Goal: Task Accomplishment & Management: Complete application form

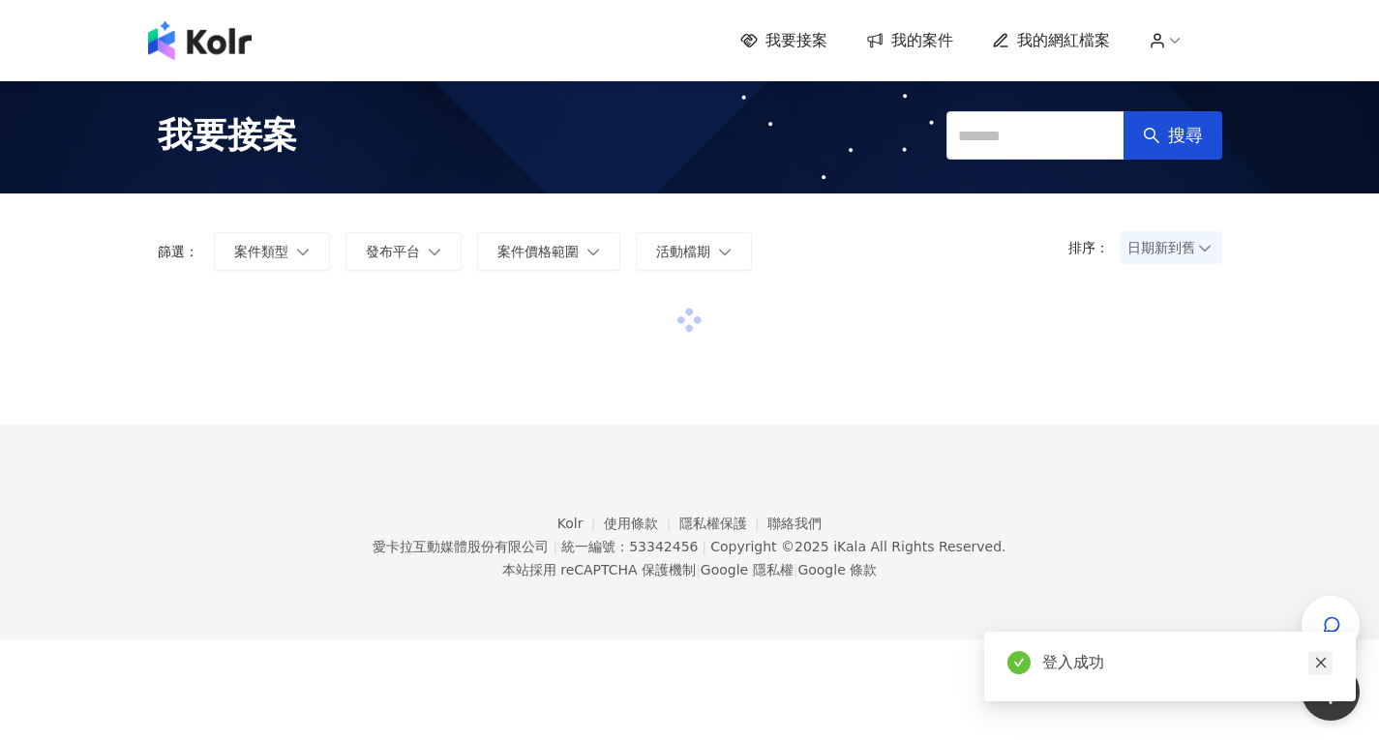
click at [1327, 665] on link at bounding box center [1320, 663] width 24 height 24
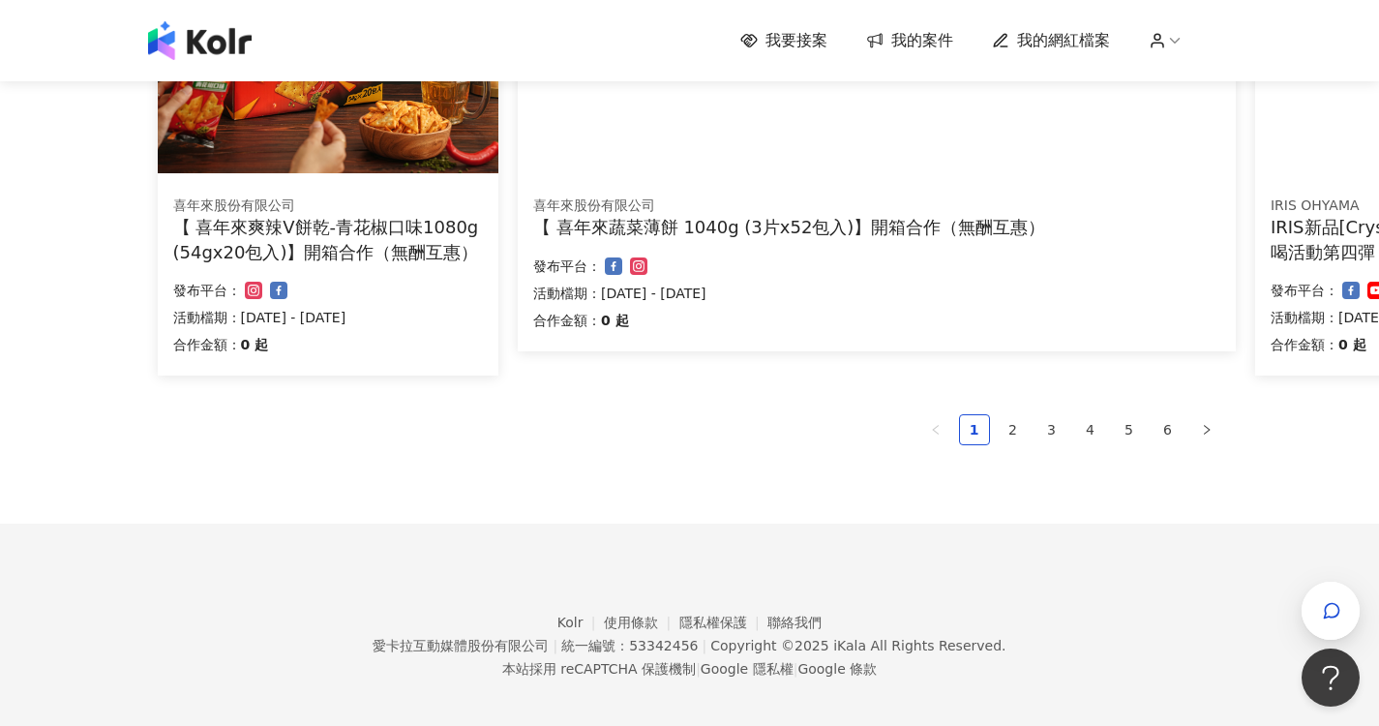
scroll to position [1315, 0]
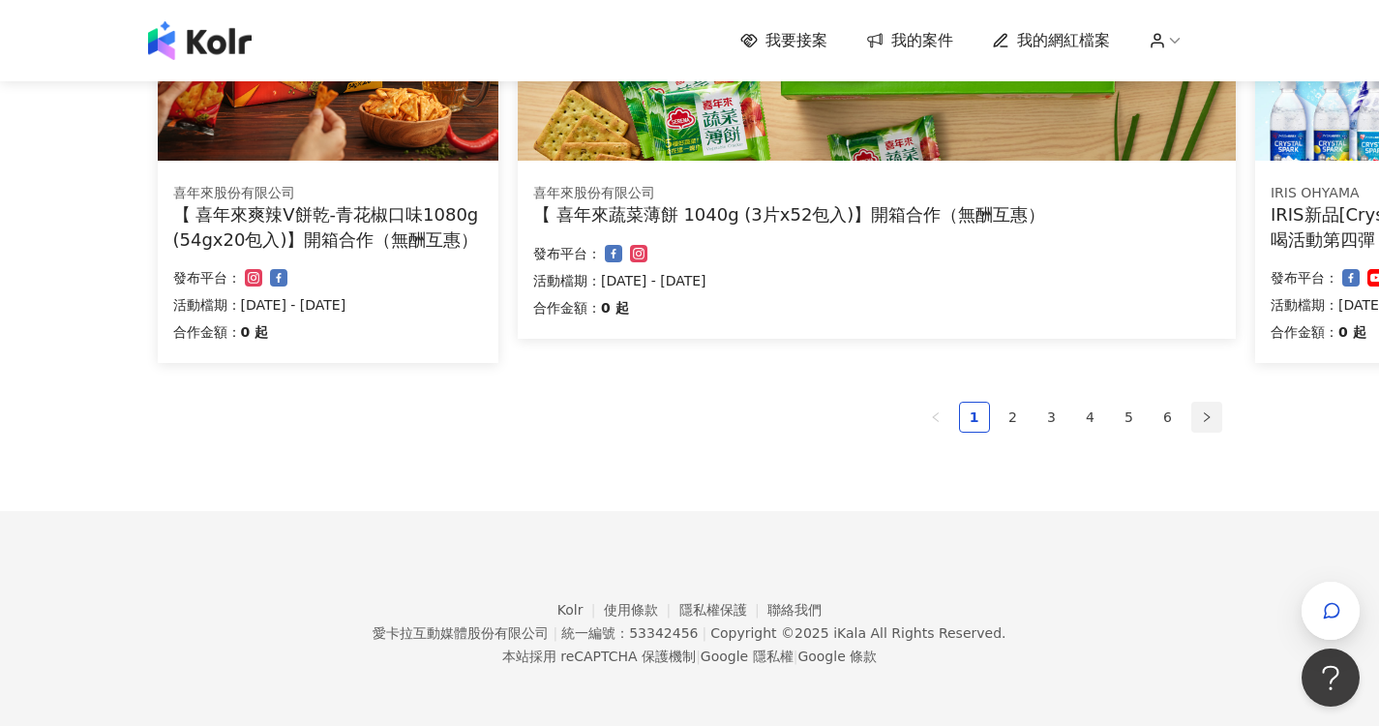
click at [1203, 407] on button "button" at bounding box center [1206, 417] width 31 height 31
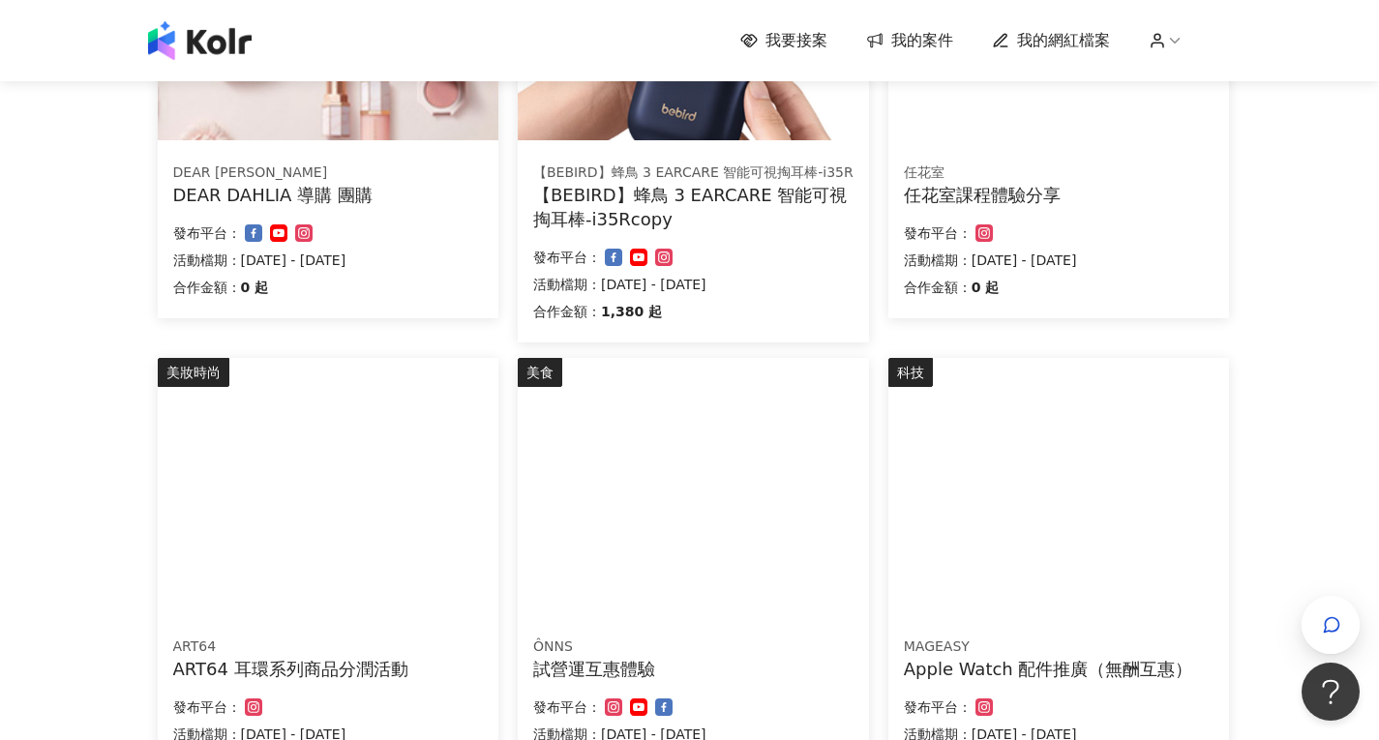
scroll to position [236, 0]
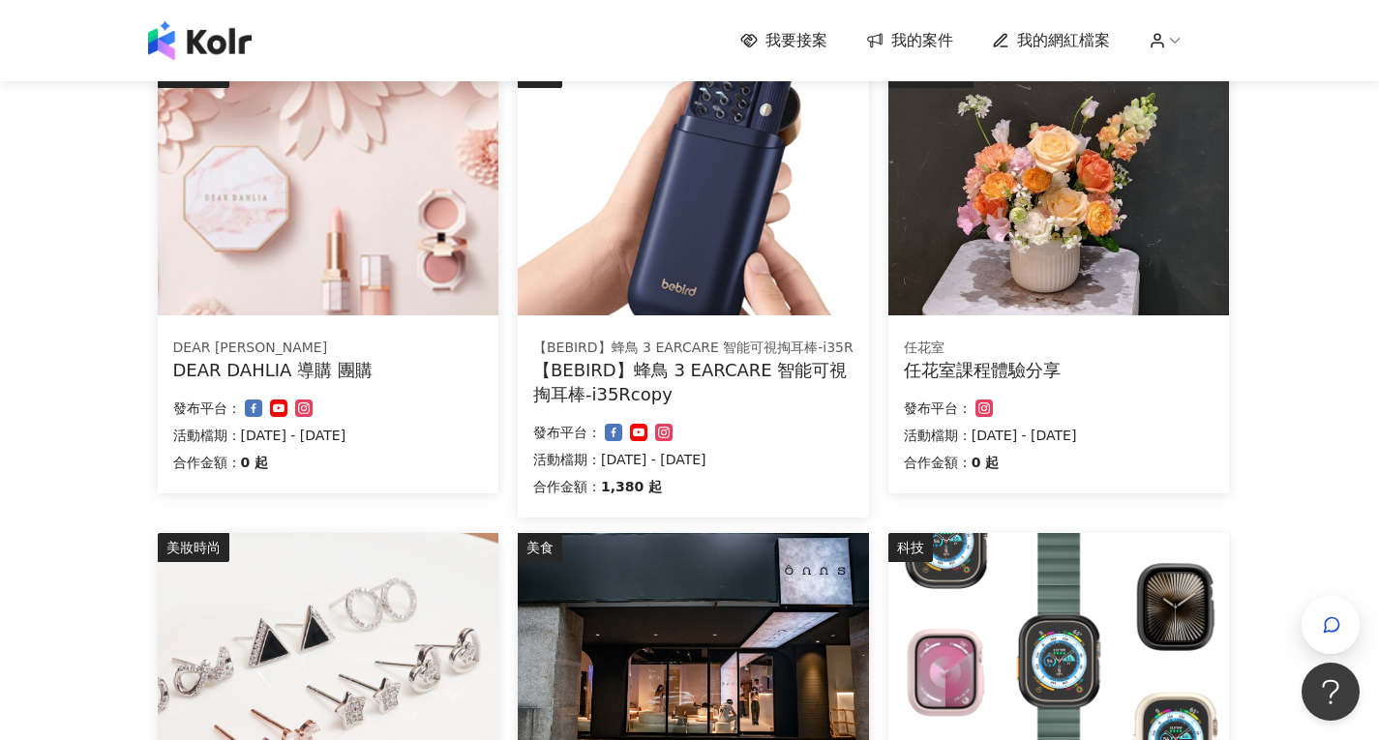
click at [1084, 45] on span "我的網紅檔案" at bounding box center [1063, 40] width 93 height 21
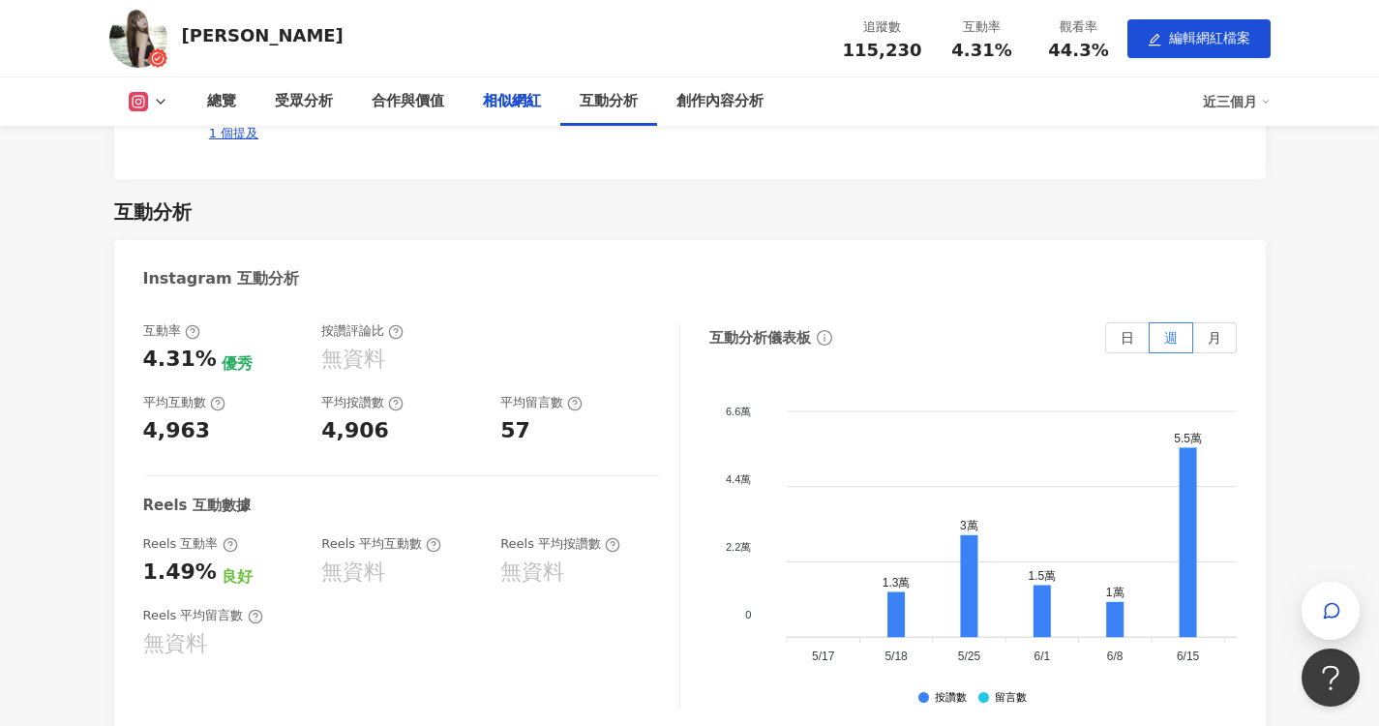
scroll to position [2806, 0]
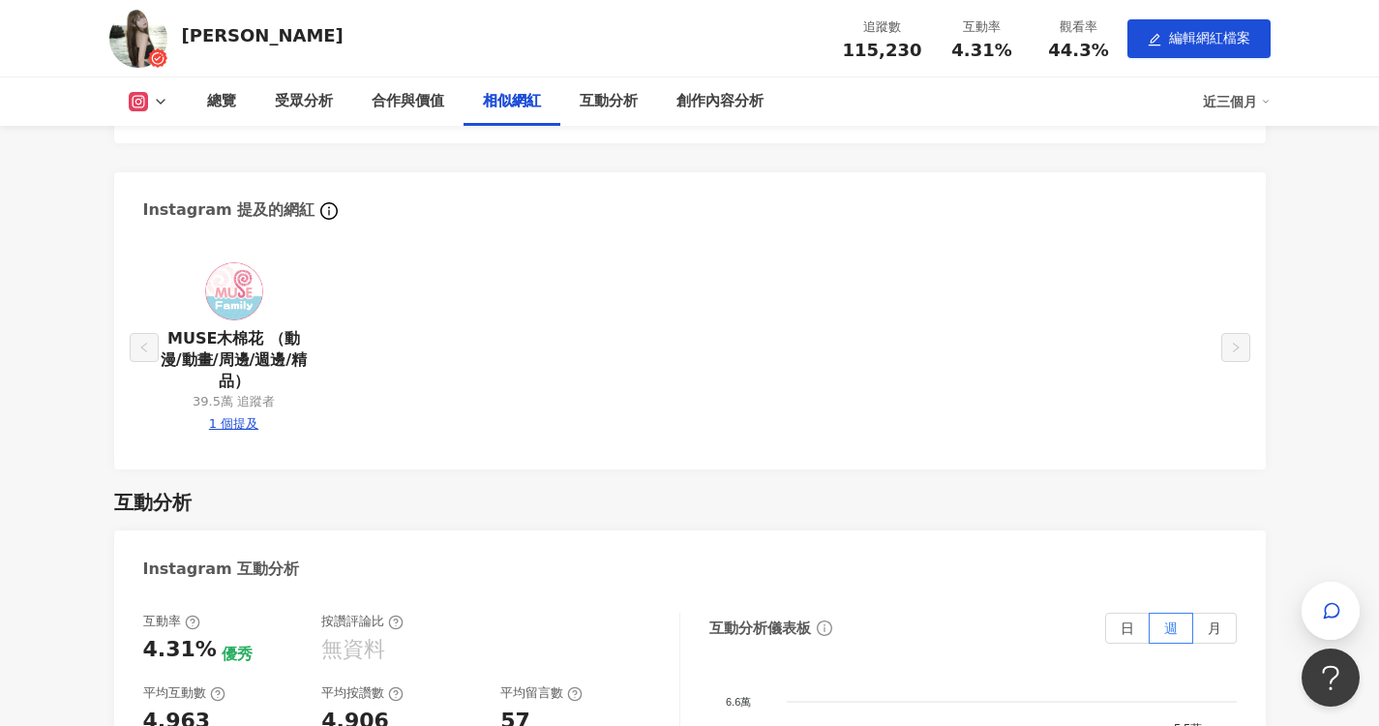
click at [250, 415] on div "1 個提及" at bounding box center [233, 423] width 49 height 17
type input "*******"
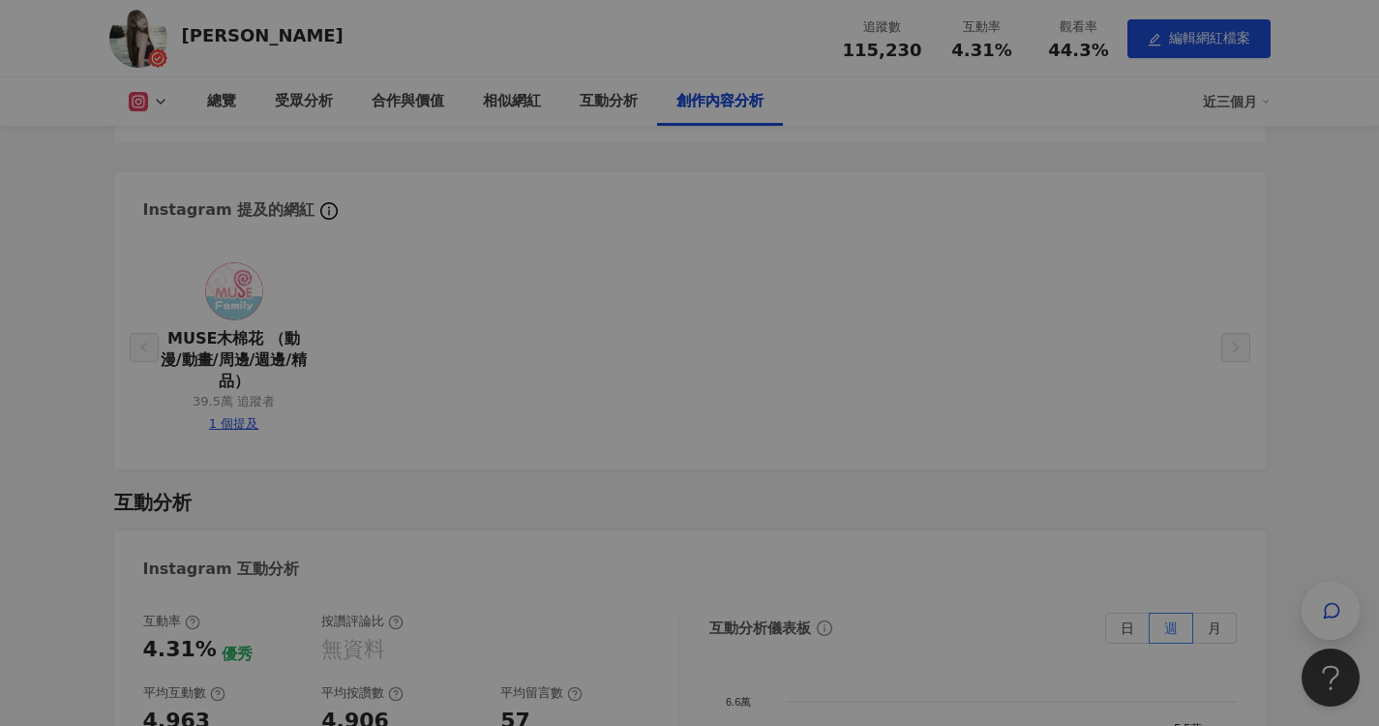
scroll to position [5265, 0]
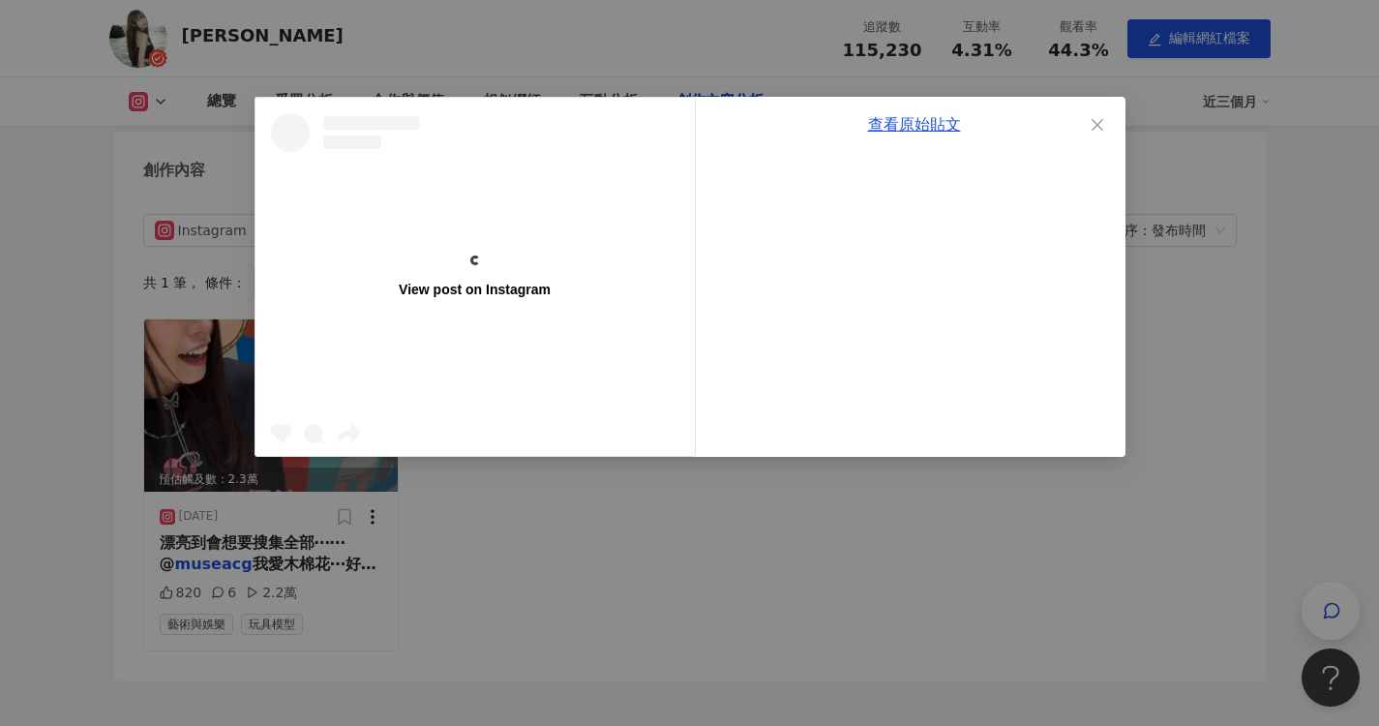
click at [145, 400] on div "View post on Instagram 查看原始貼文" at bounding box center [689, 363] width 1379 height 726
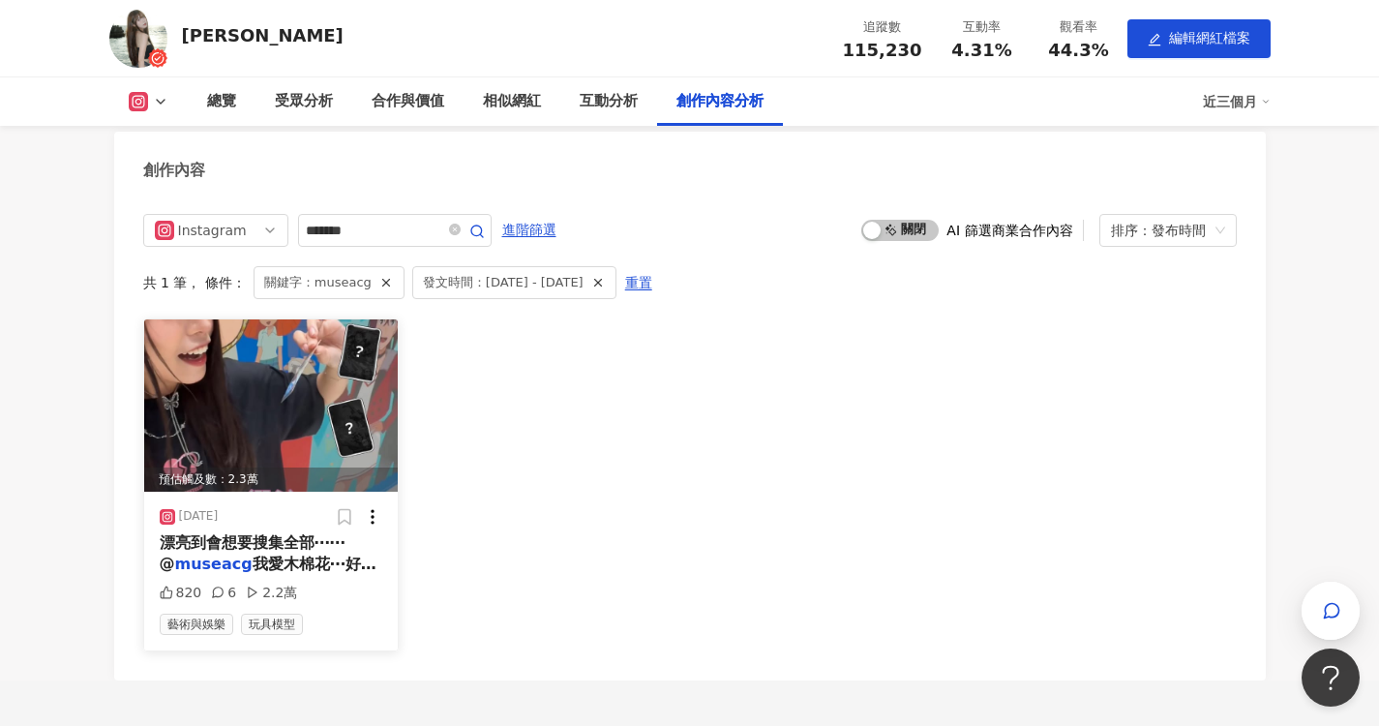
click at [245, 409] on img at bounding box center [271, 405] width 254 height 172
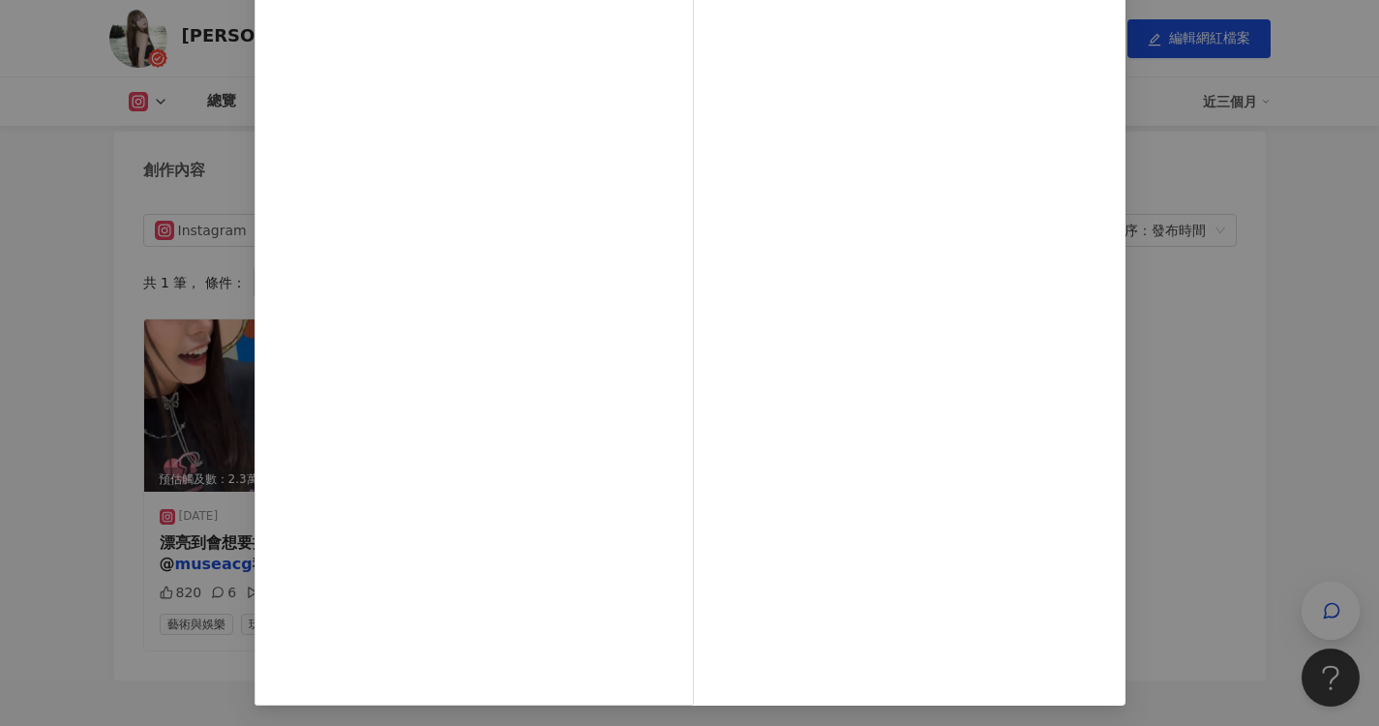
scroll to position [142, 0]
click at [1226, 348] on div "查看原始貼文" at bounding box center [689, 363] width 1379 height 726
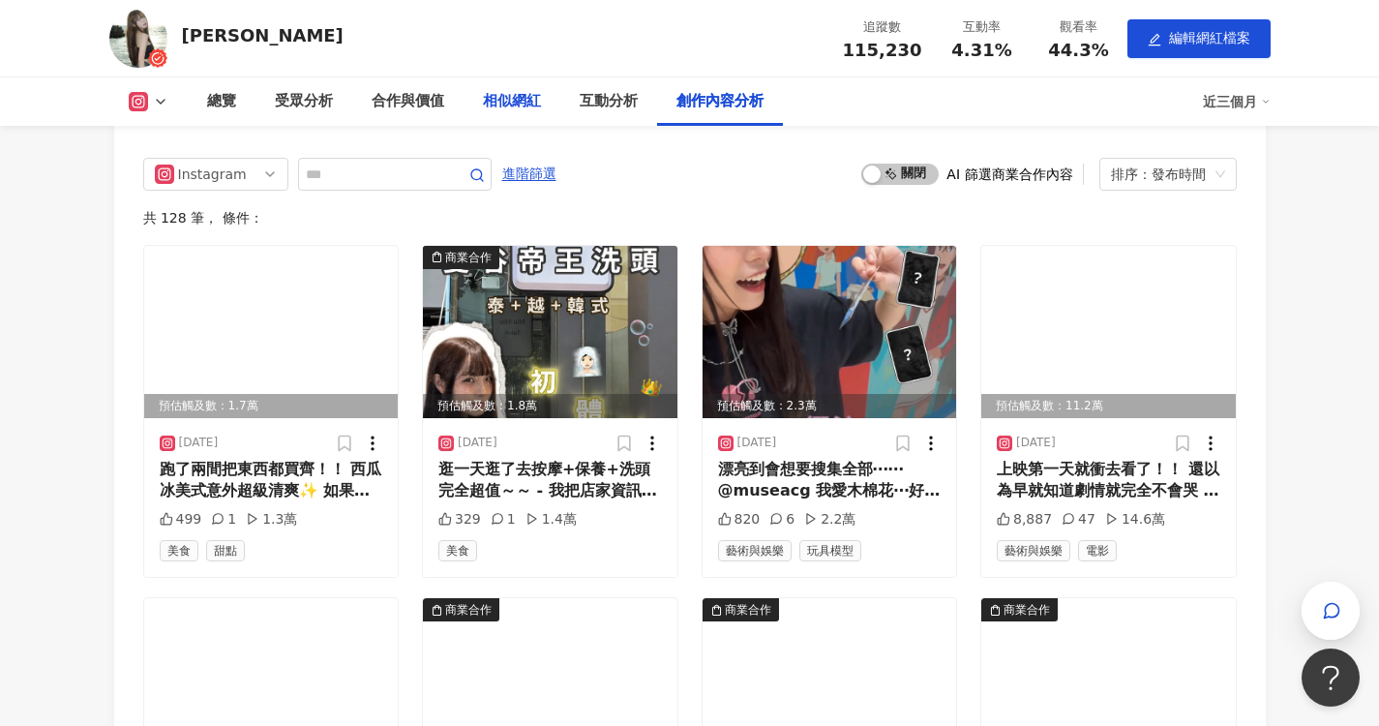
scroll to position [4934, 0]
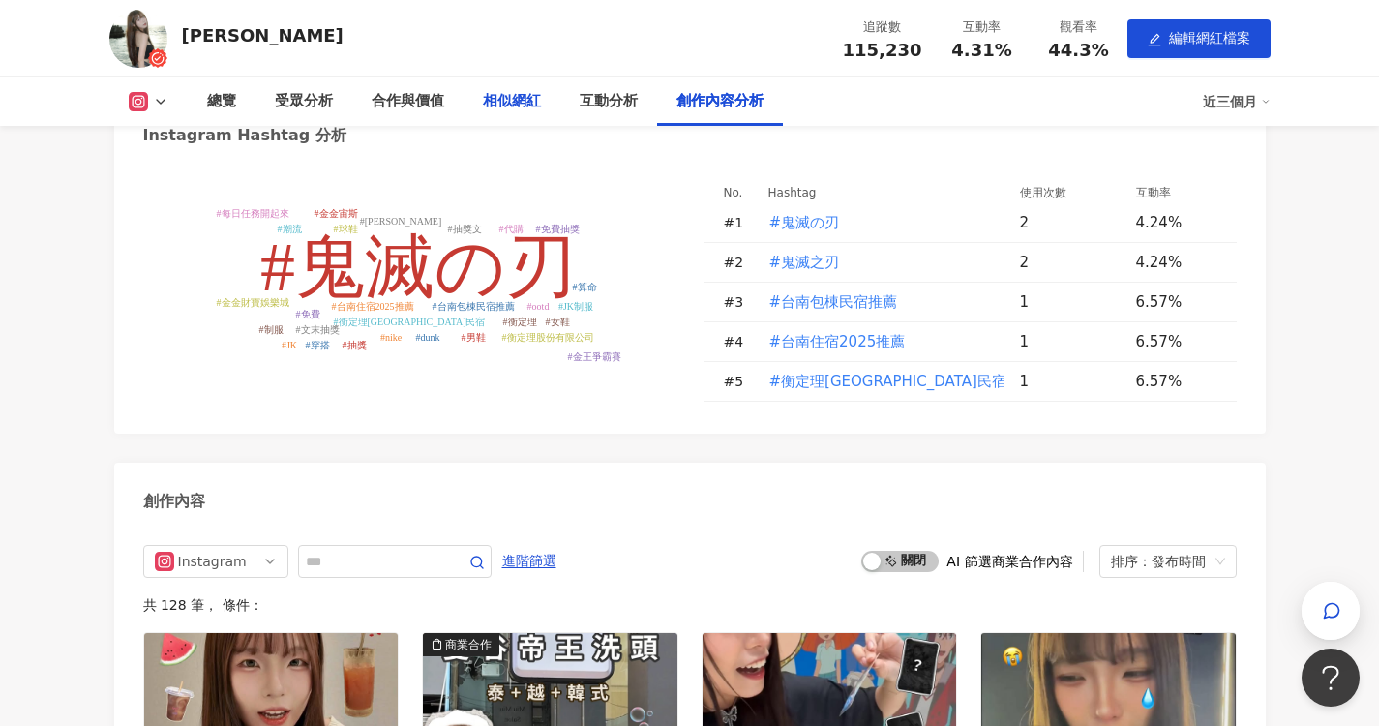
click at [504, 102] on div "相似網紅" at bounding box center [512, 101] width 58 height 23
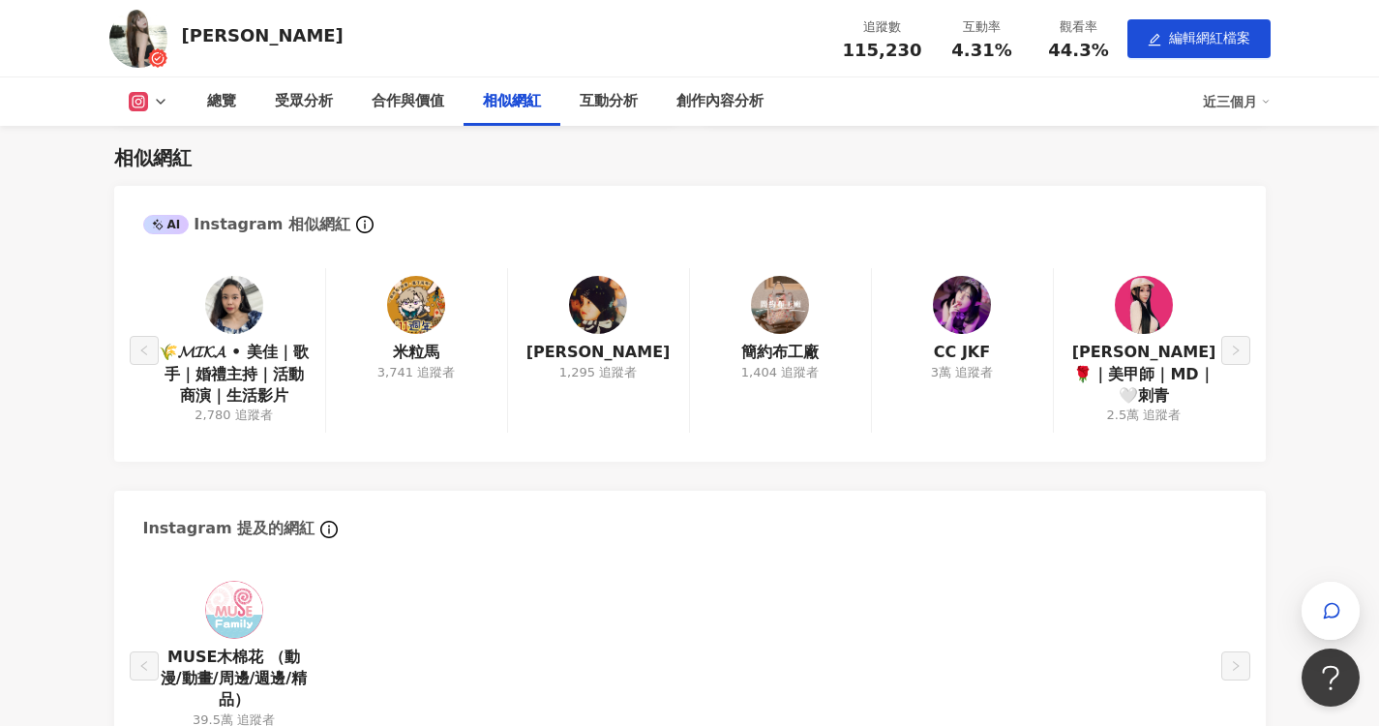
scroll to position [2197, 0]
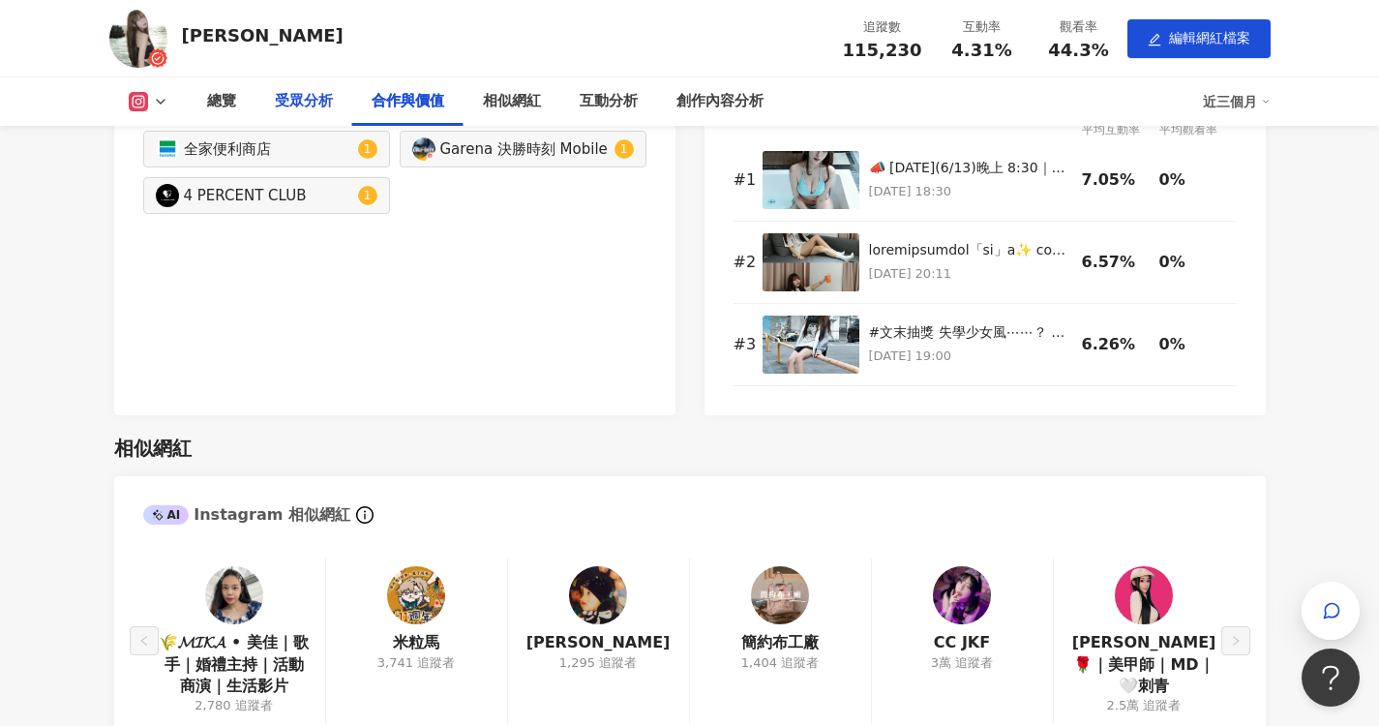
click at [289, 113] on div "受眾分析" at bounding box center [303, 101] width 97 height 48
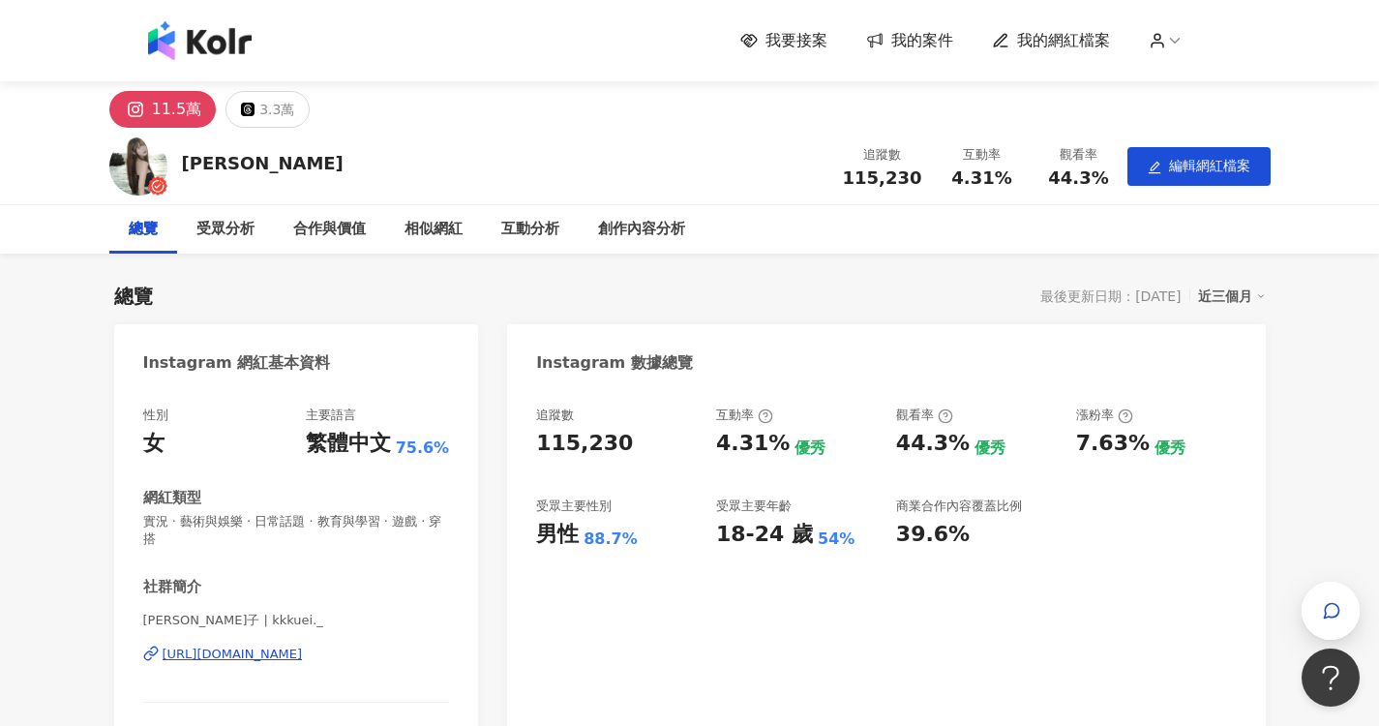
click at [1076, 42] on span "我的網紅檔案" at bounding box center [1063, 40] width 93 height 21
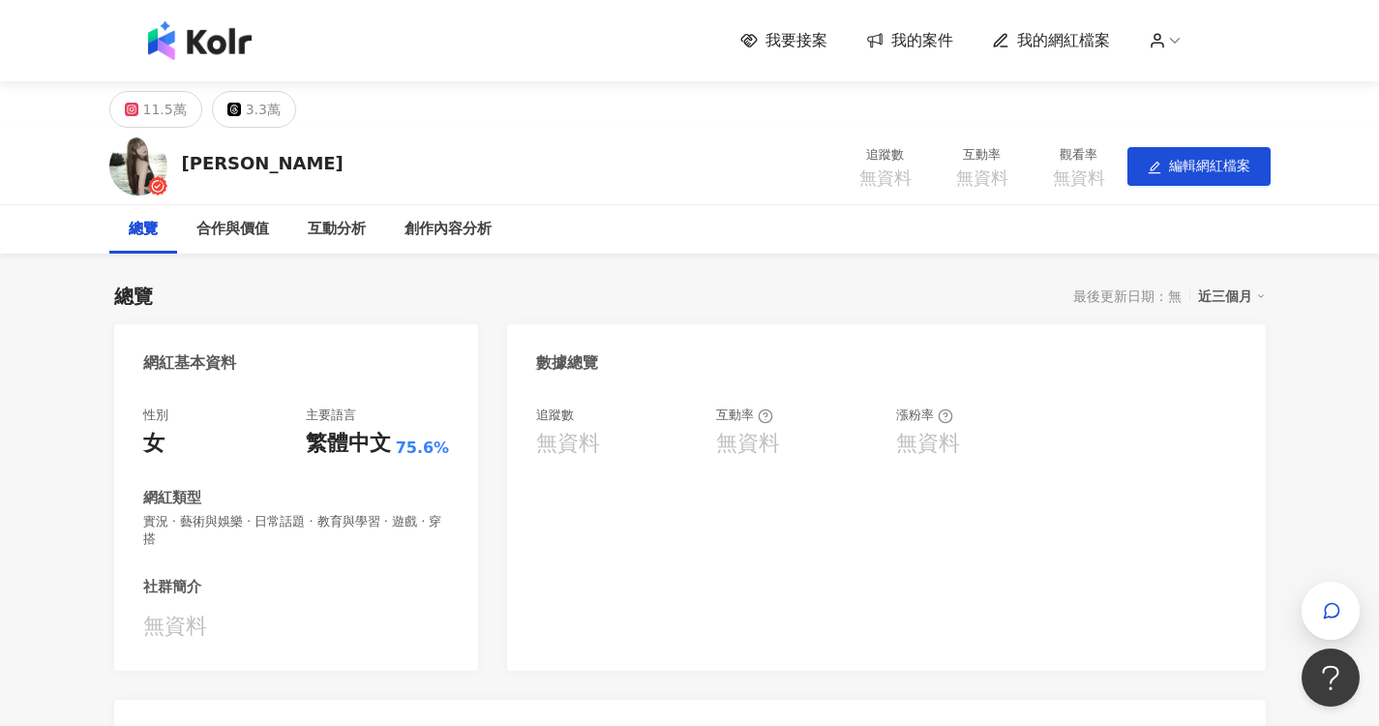
click at [918, 44] on span "我的案件" at bounding box center [922, 40] width 62 height 21
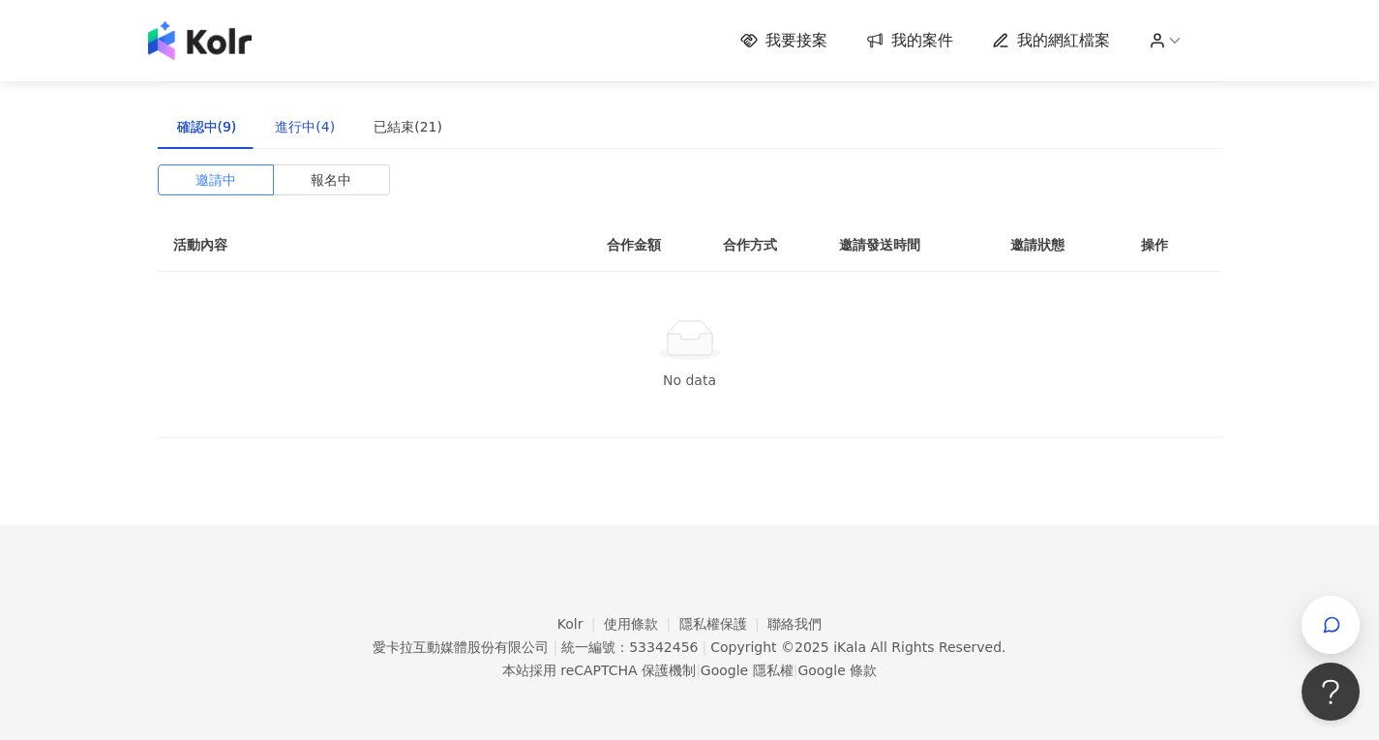
drag, startPoint x: 290, startPoint y: 121, endPoint x: 328, endPoint y: 120, distance: 37.7
click at [290, 121] on div "進行中(4)" at bounding box center [305, 126] width 60 height 21
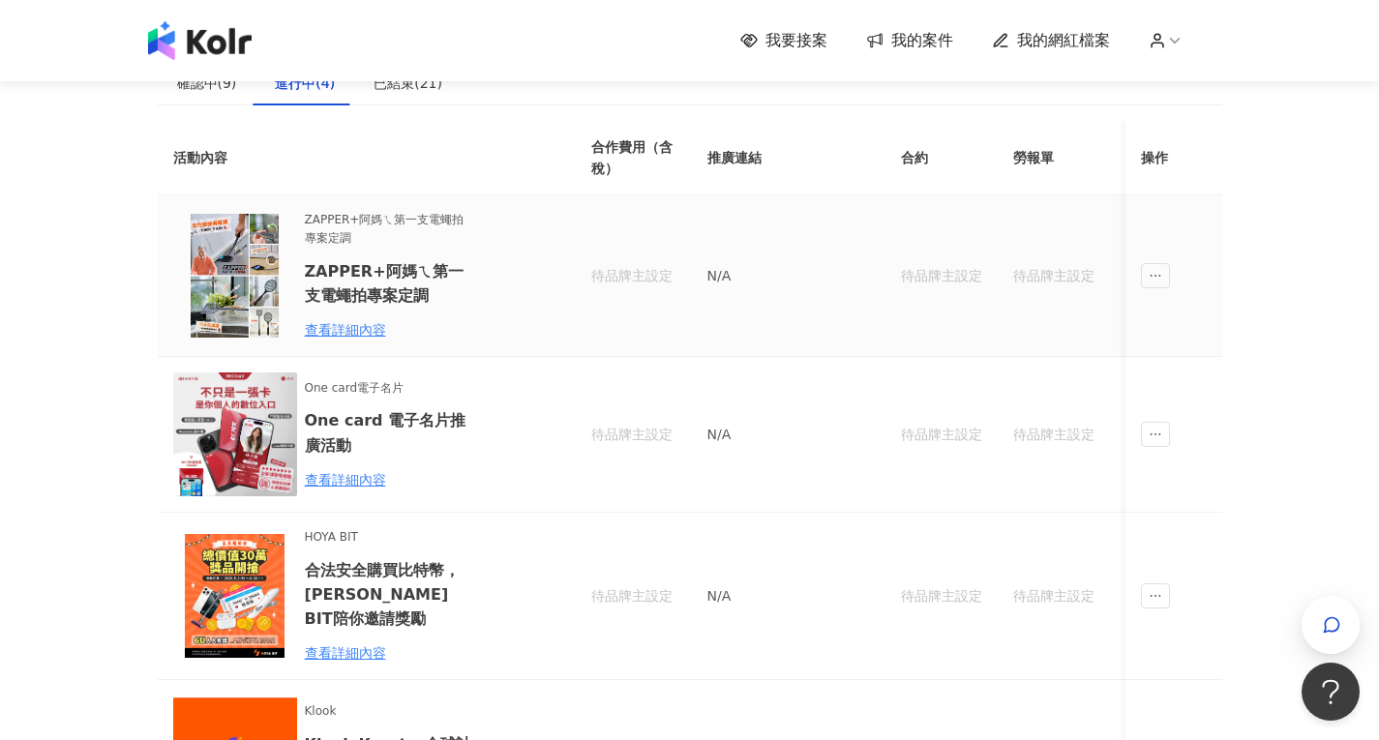
scroll to position [97, 0]
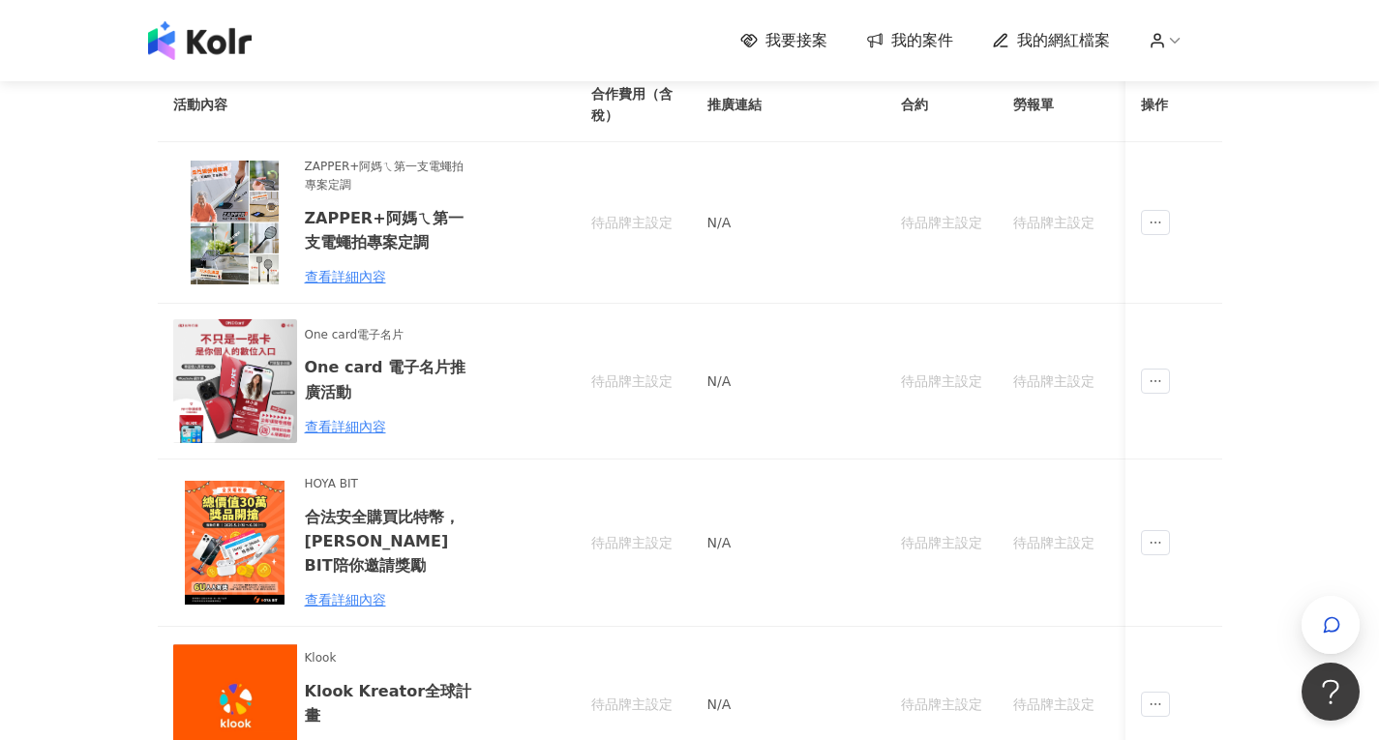
click at [808, 50] on span "我要接案" at bounding box center [796, 40] width 62 height 21
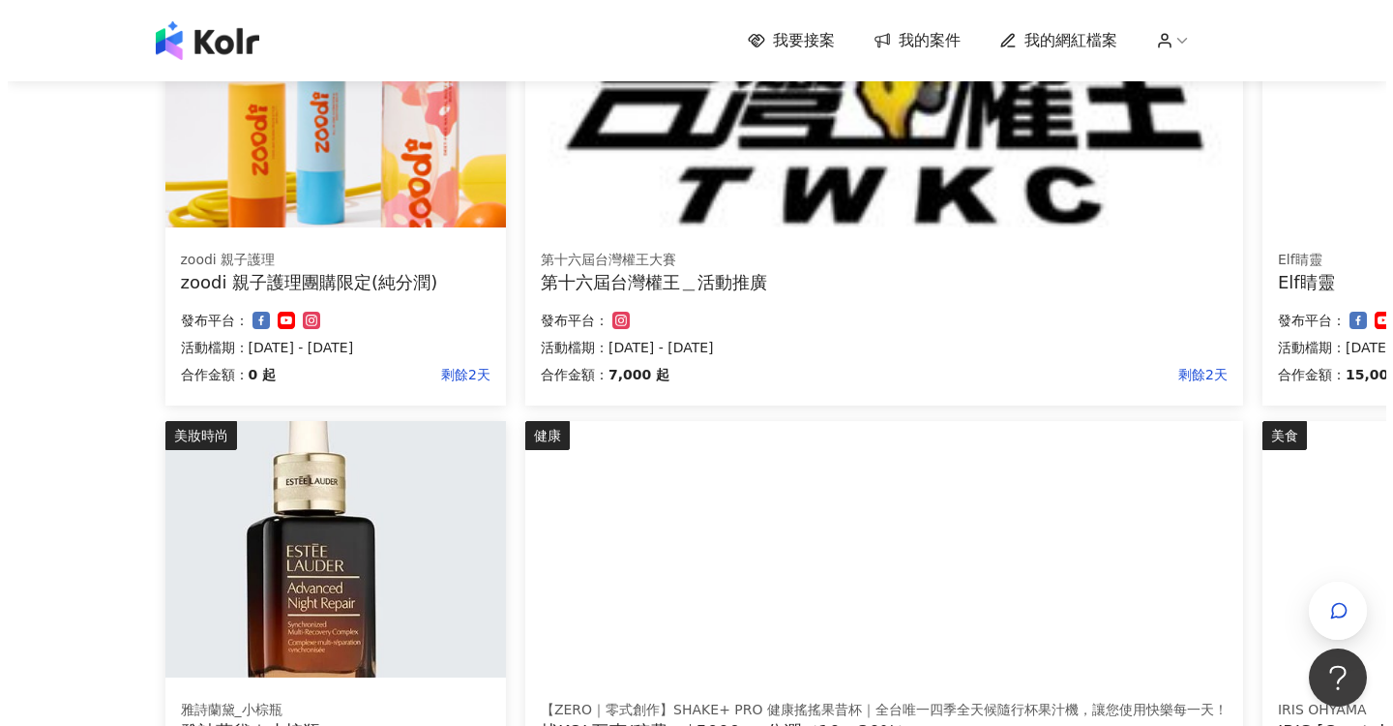
scroll to position [766, 0]
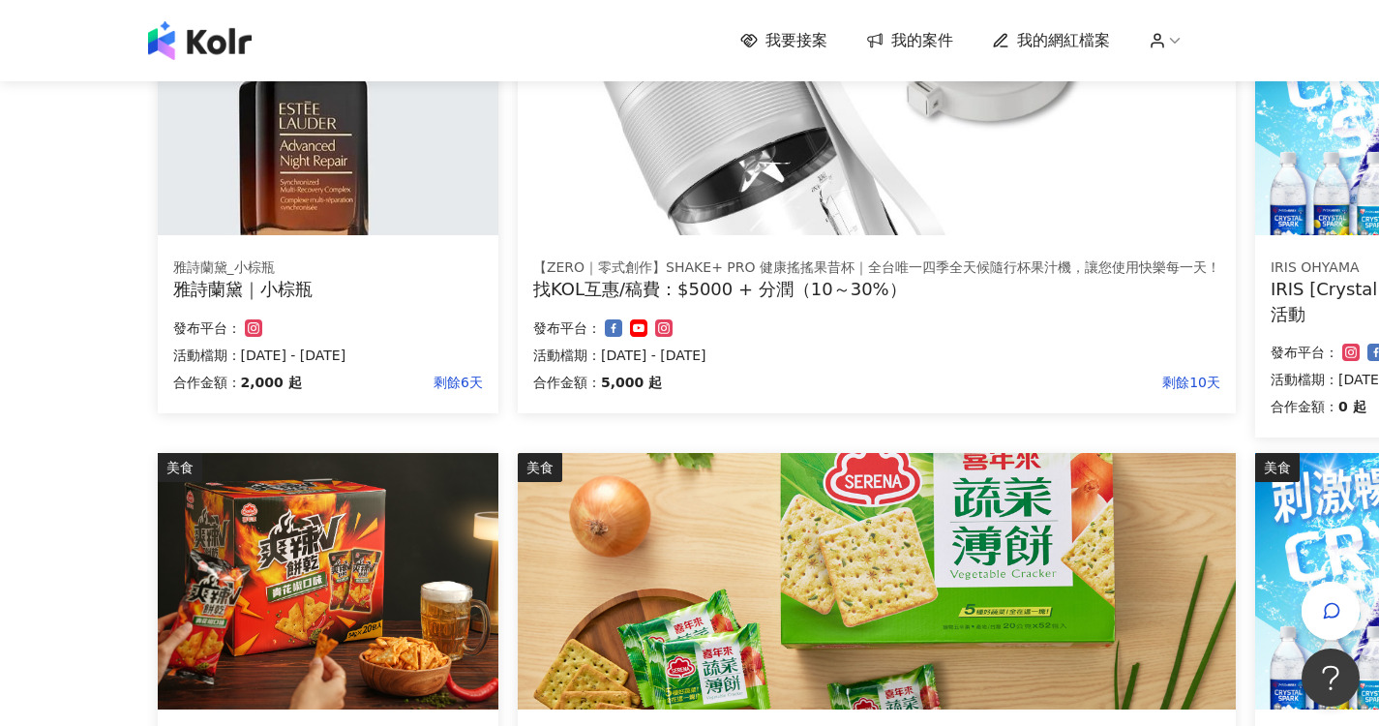
click at [359, 289] on div "雅詩蘭黛｜小棕瓶" at bounding box center [328, 289] width 310 height 24
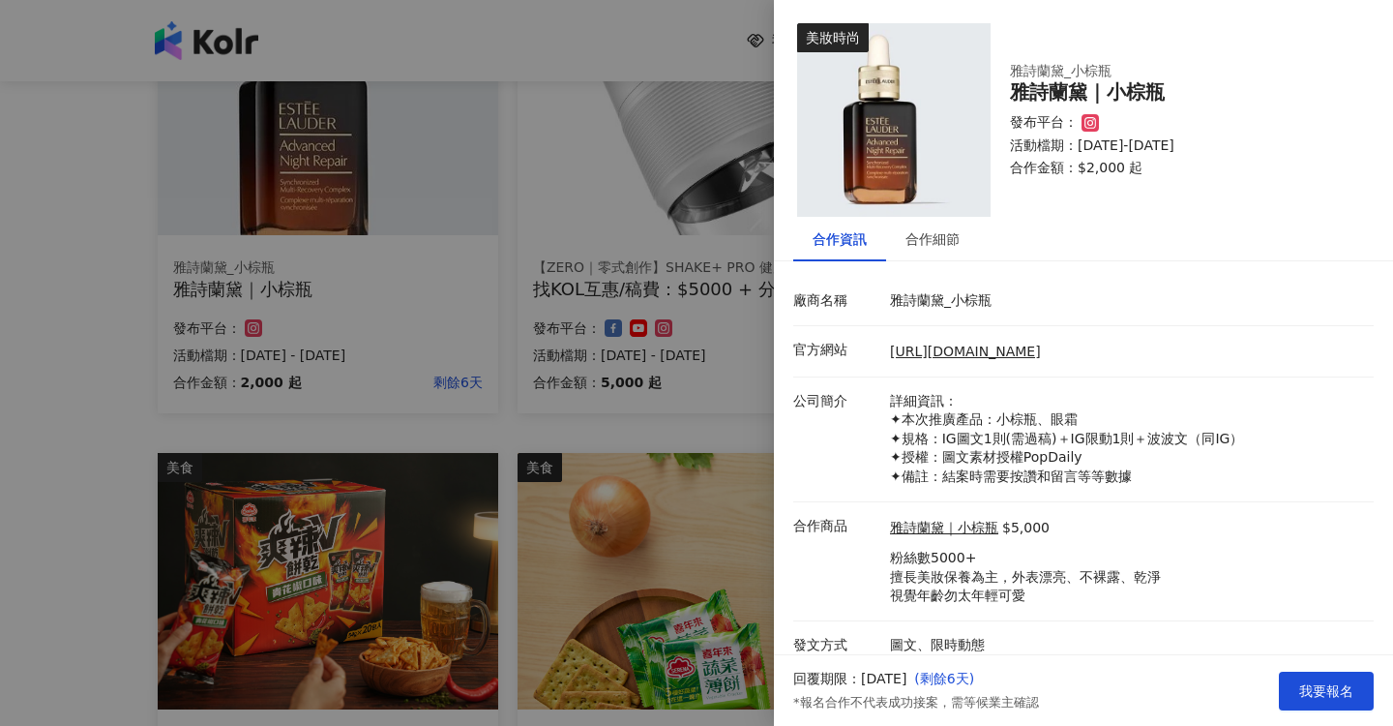
scroll to position [14, 0]
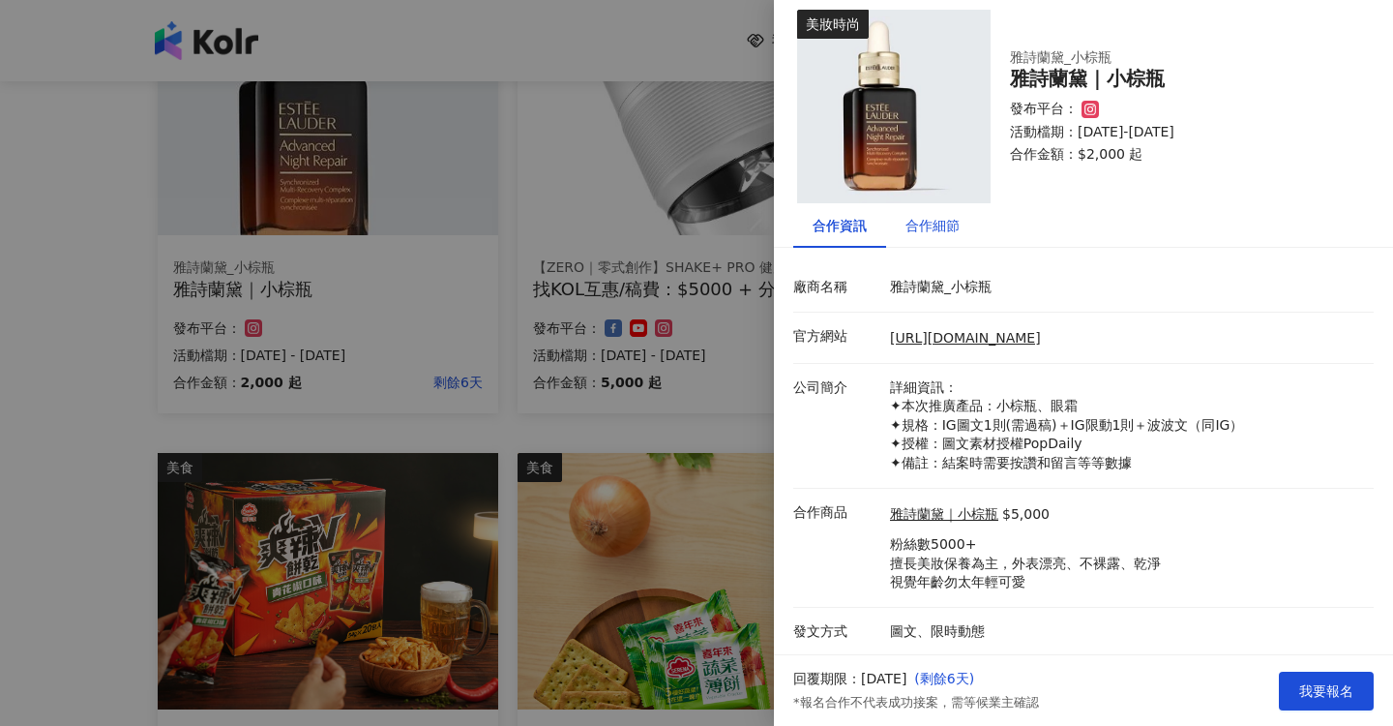
click at [941, 233] on div "合作細節" at bounding box center [933, 225] width 54 height 21
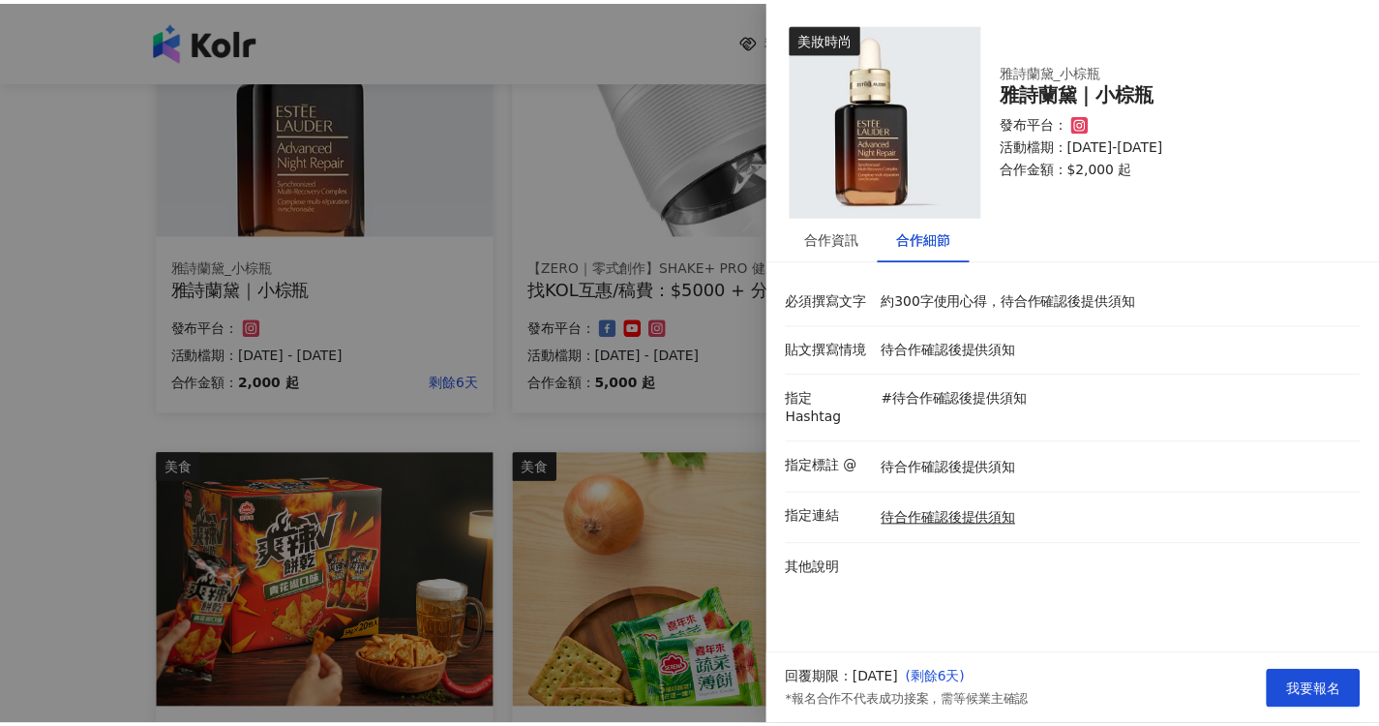
scroll to position [0, 0]
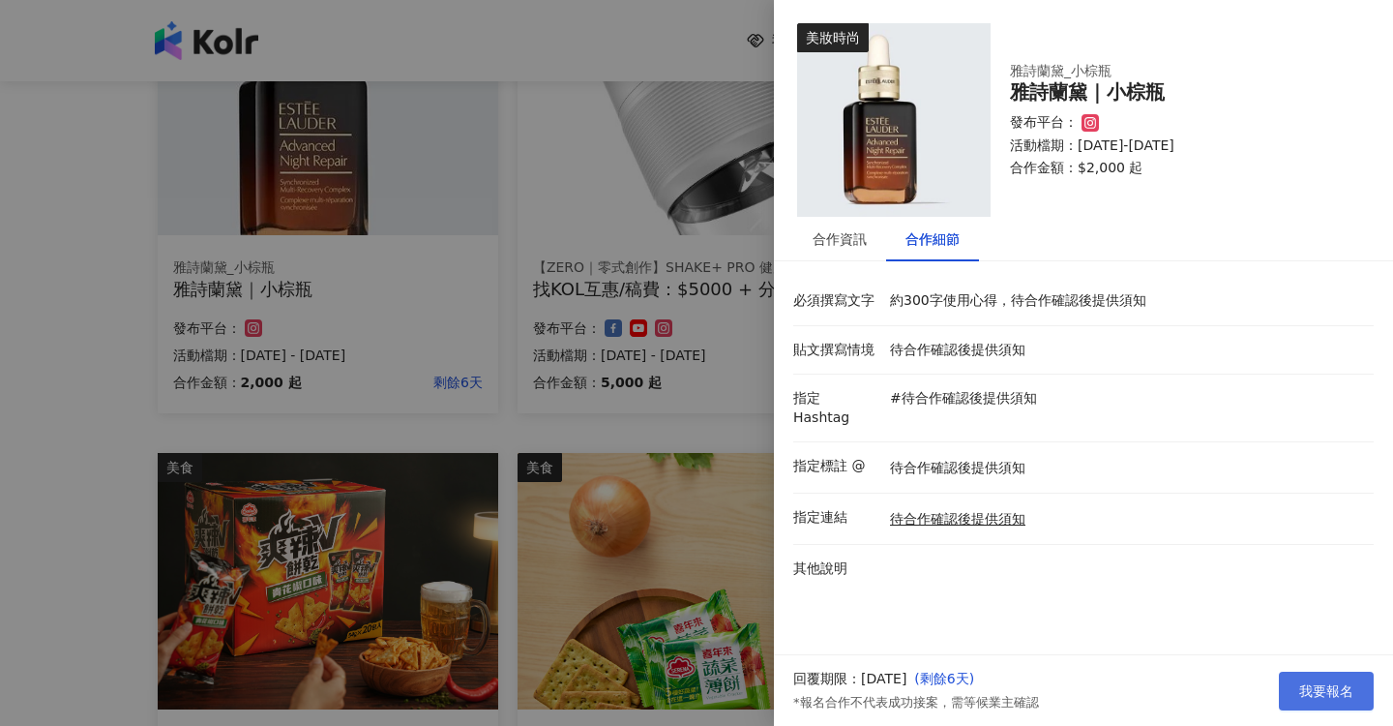
click at [1295, 690] on button "我要報名" at bounding box center [1326, 690] width 95 height 39
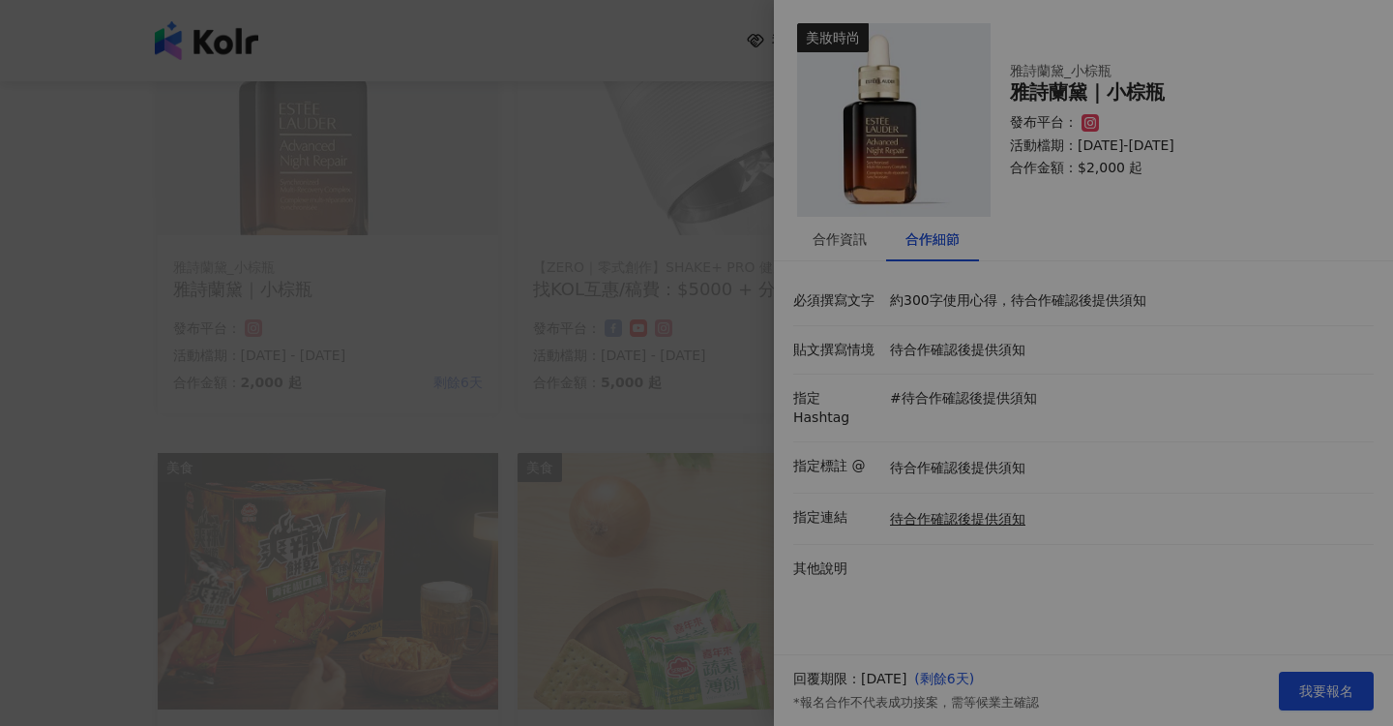
click at [145, 305] on div "報名成功 您已成功報名『雅詩蘭黛｜小棕瓶』，請耐心等候業主確認。 關閉視窗" at bounding box center [696, 363] width 1393 height 726
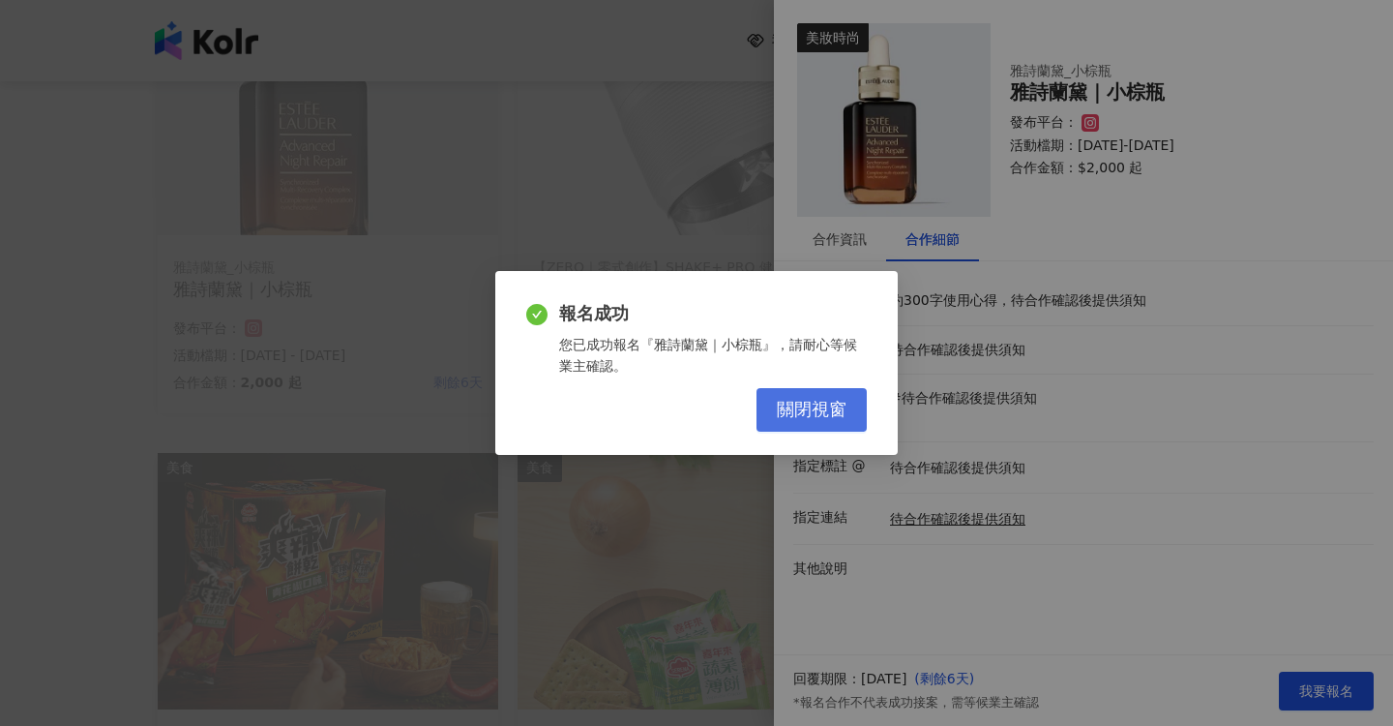
click at [829, 420] on span "關閉視窗" at bounding box center [812, 410] width 70 height 21
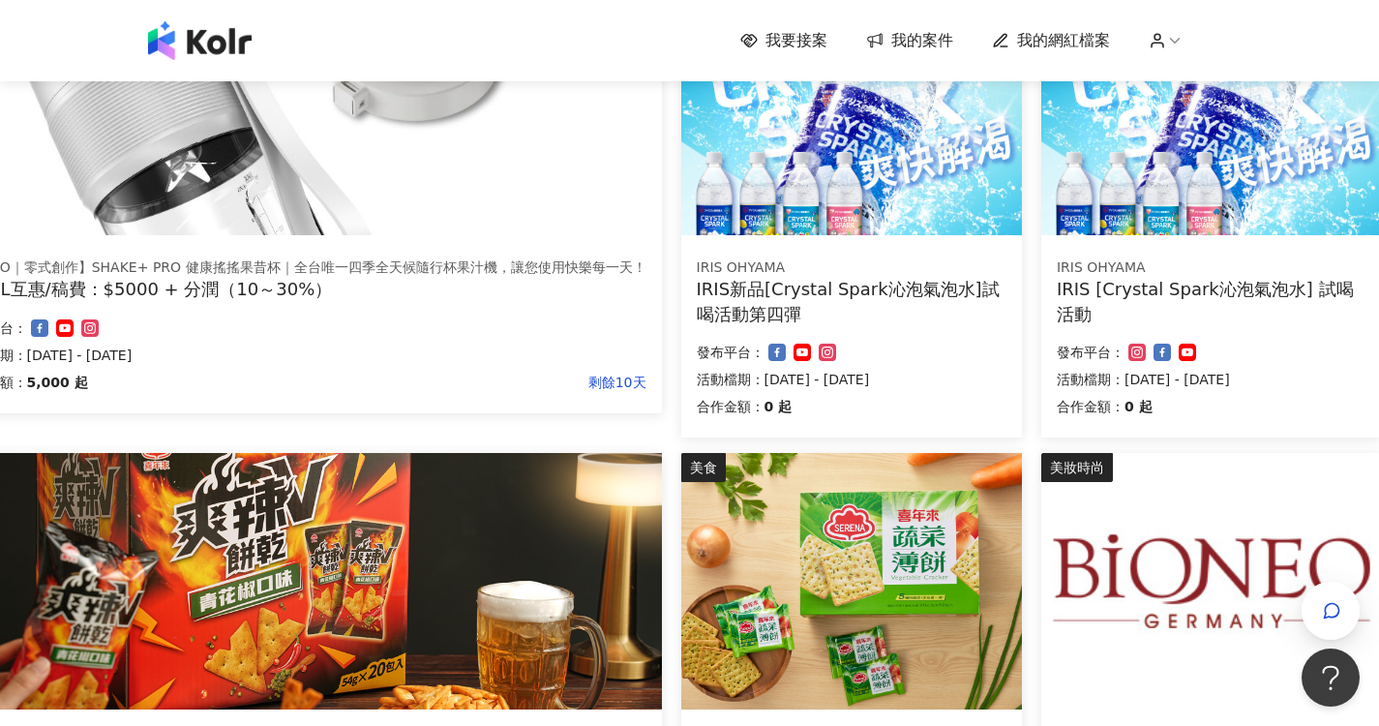
scroll to position [1056, 214]
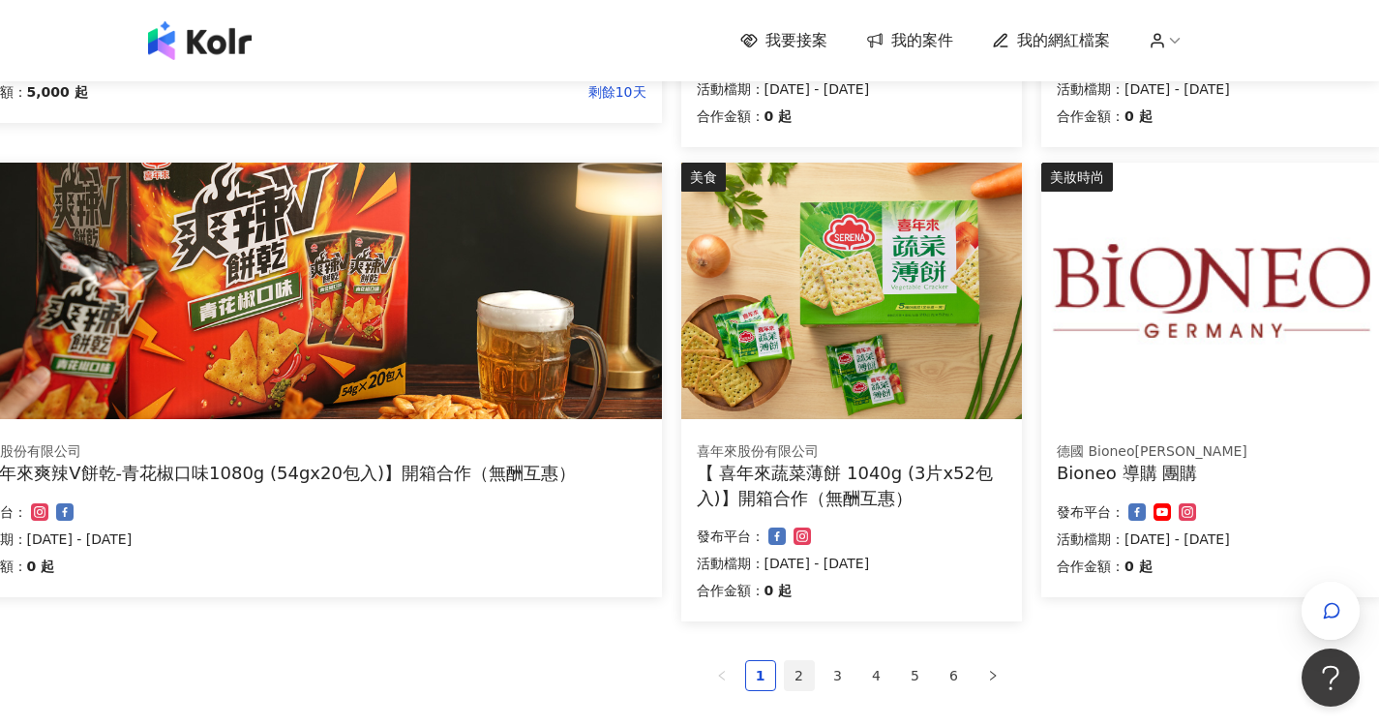
click at [801, 675] on link "2" at bounding box center [799, 675] width 29 height 29
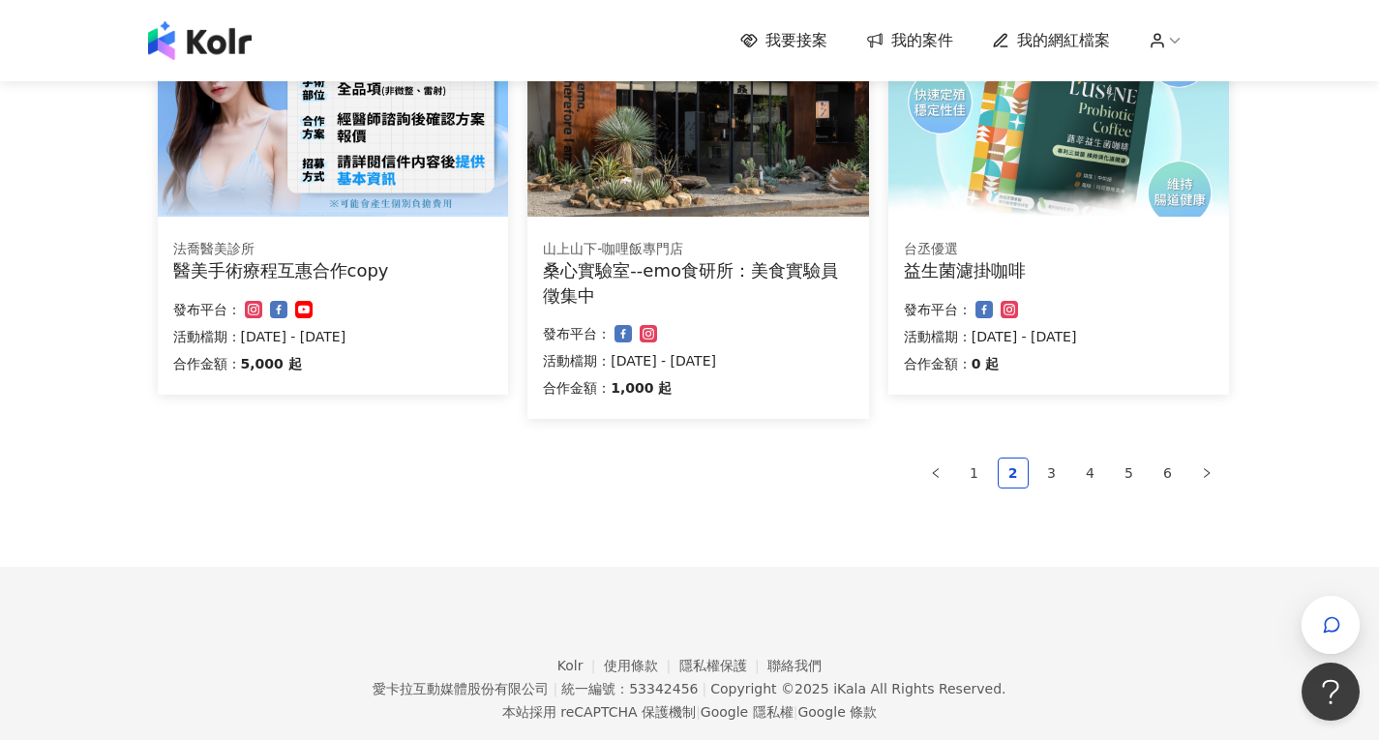
scroll to position [1274, 0]
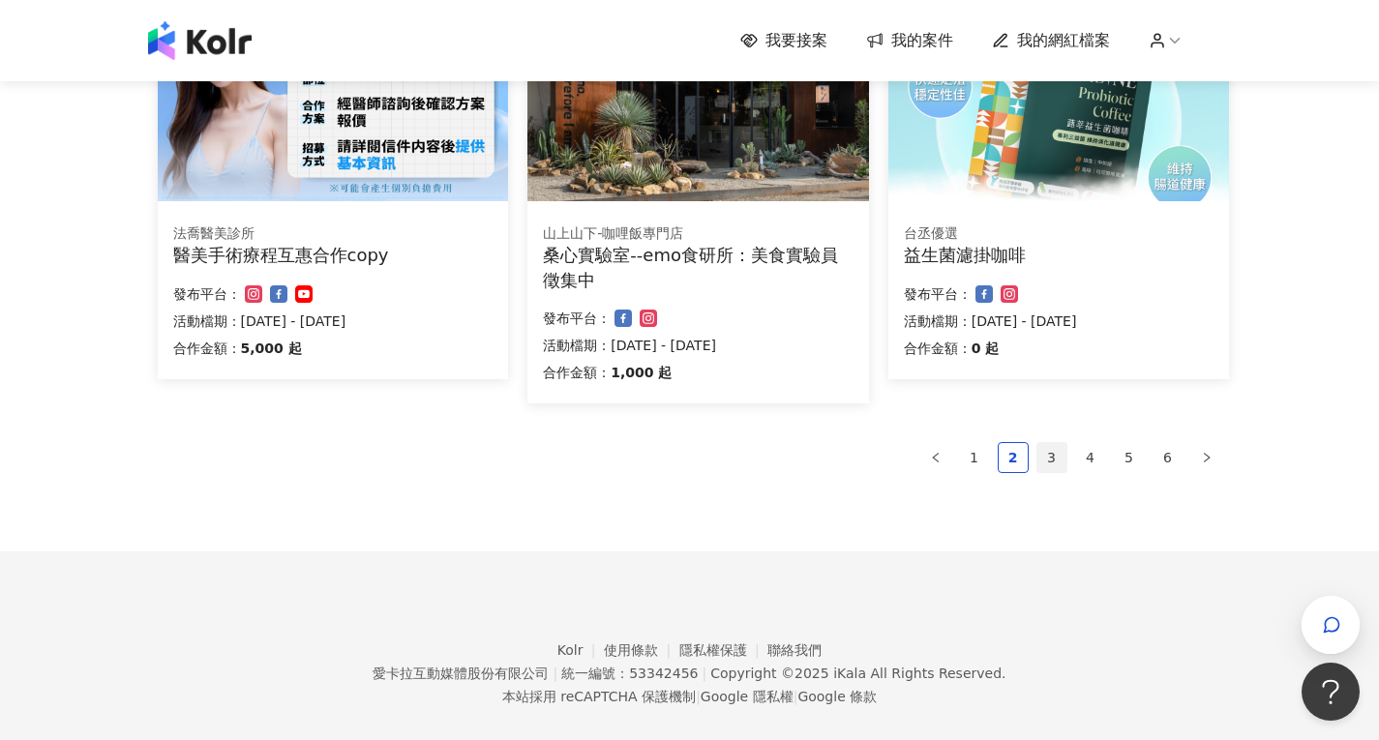
click at [1064, 467] on link "3" at bounding box center [1051, 457] width 29 height 29
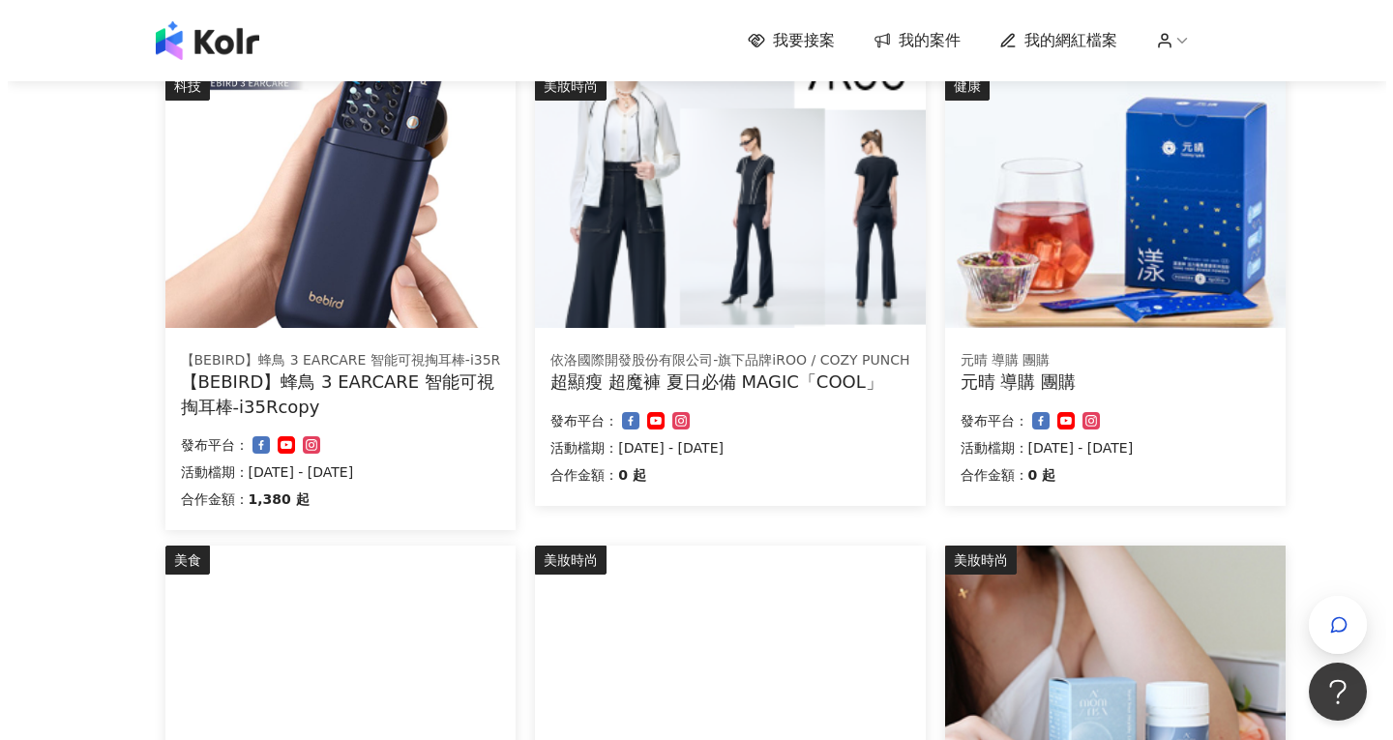
scroll to position [984, 0]
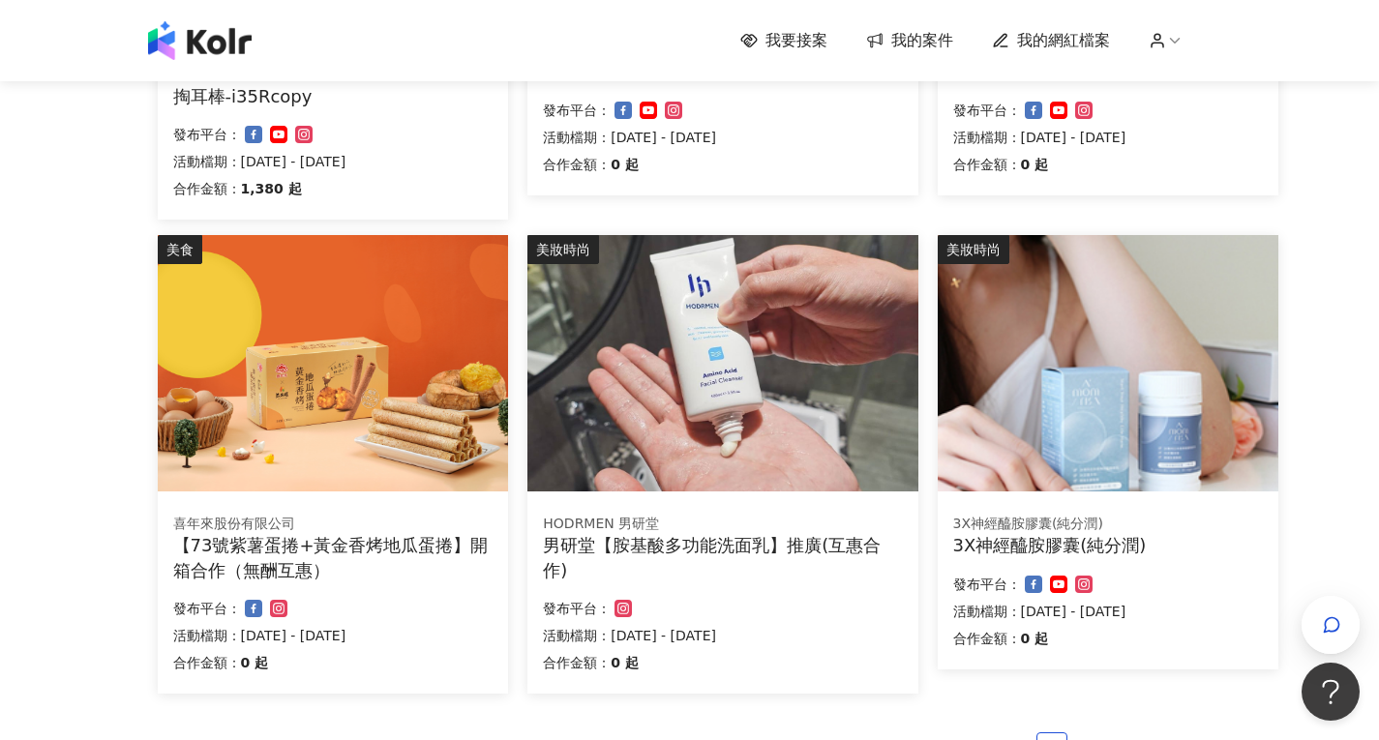
click at [789, 430] on img at bounding box center [722, 363] width 390 height 256
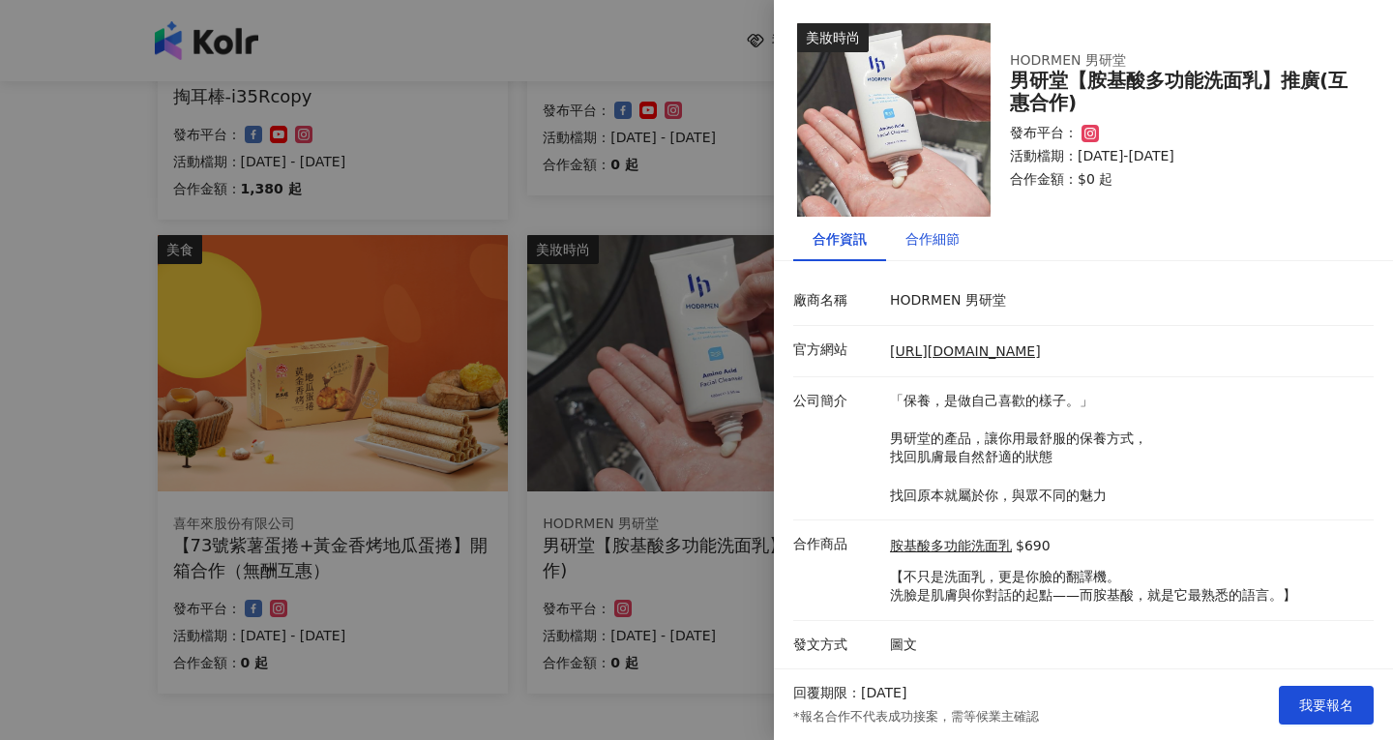
click at [913, 236] on div "合作細節" at bounding box center [933, 238] width 54 height 21
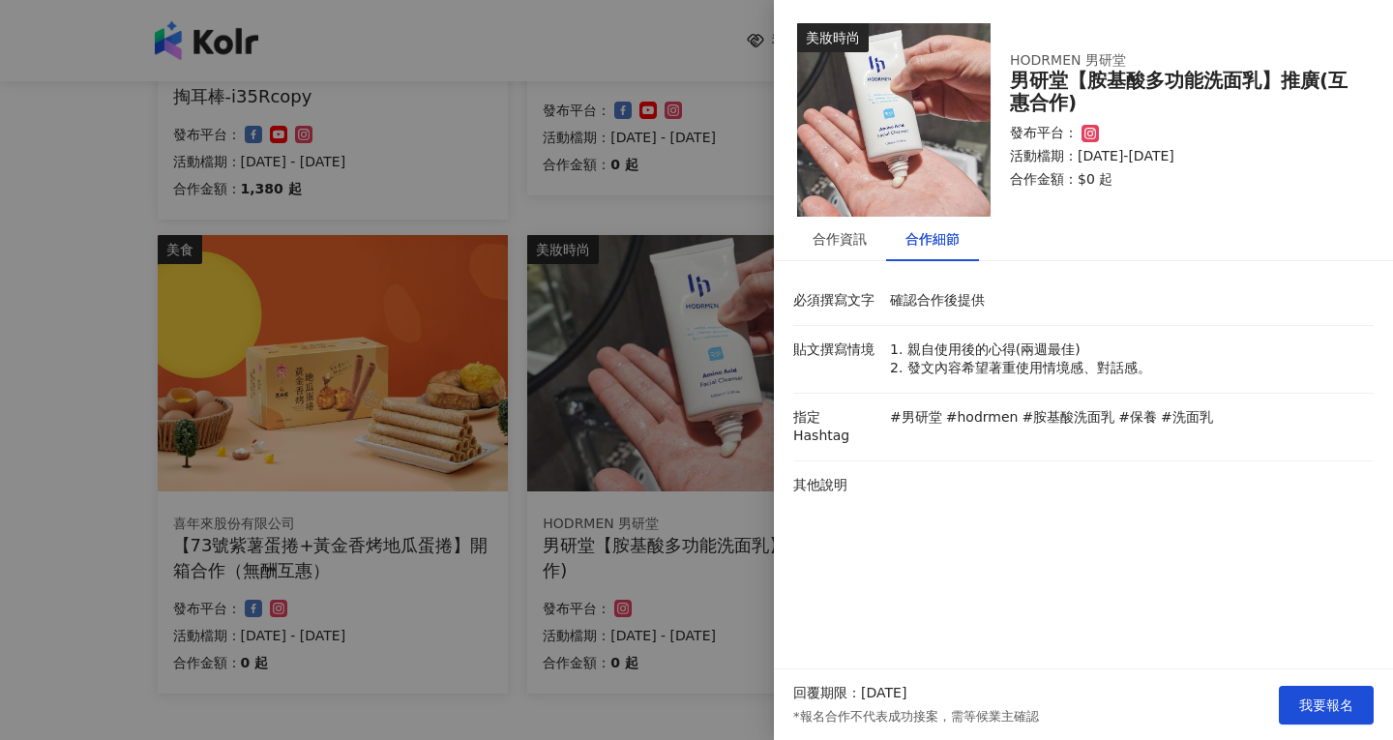
click at [82, 300] on div at bounding box center [696, 370] width 1393 height 740
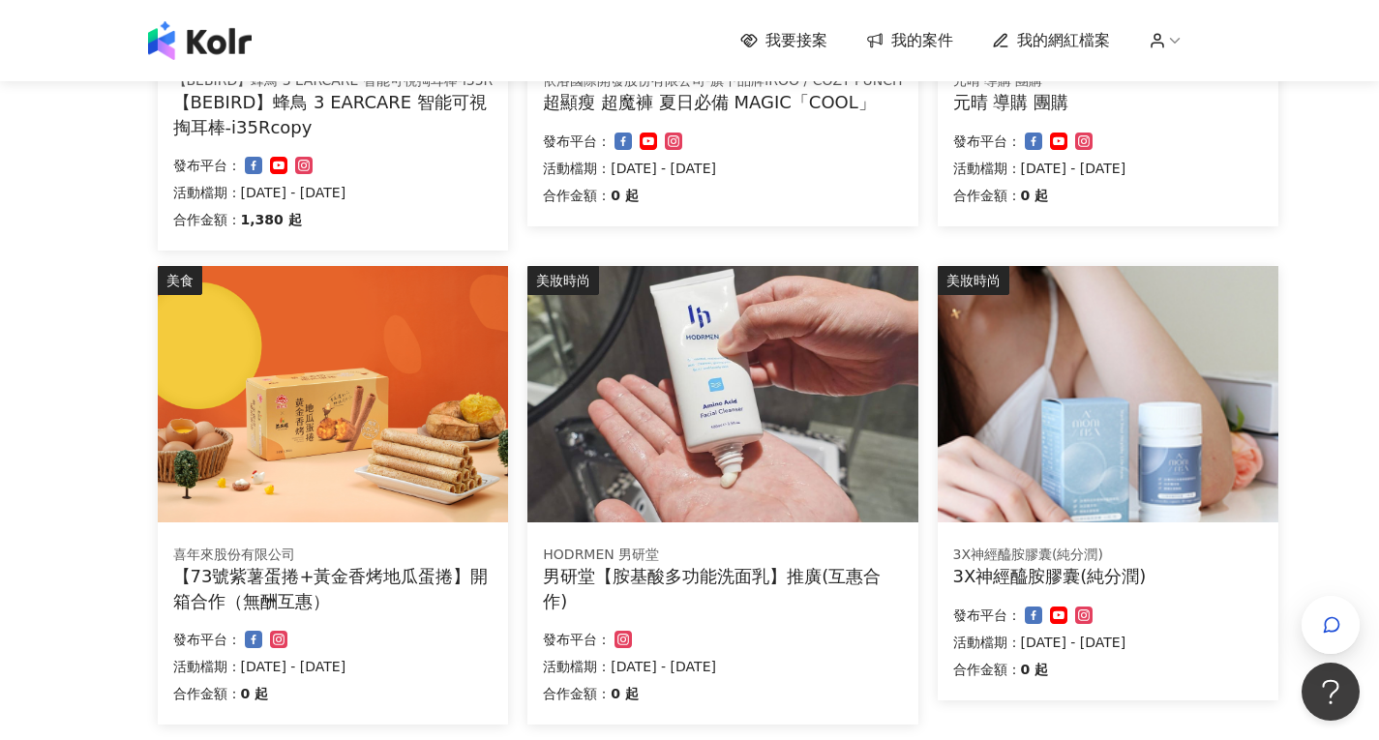
scroll to position [1274, 0]
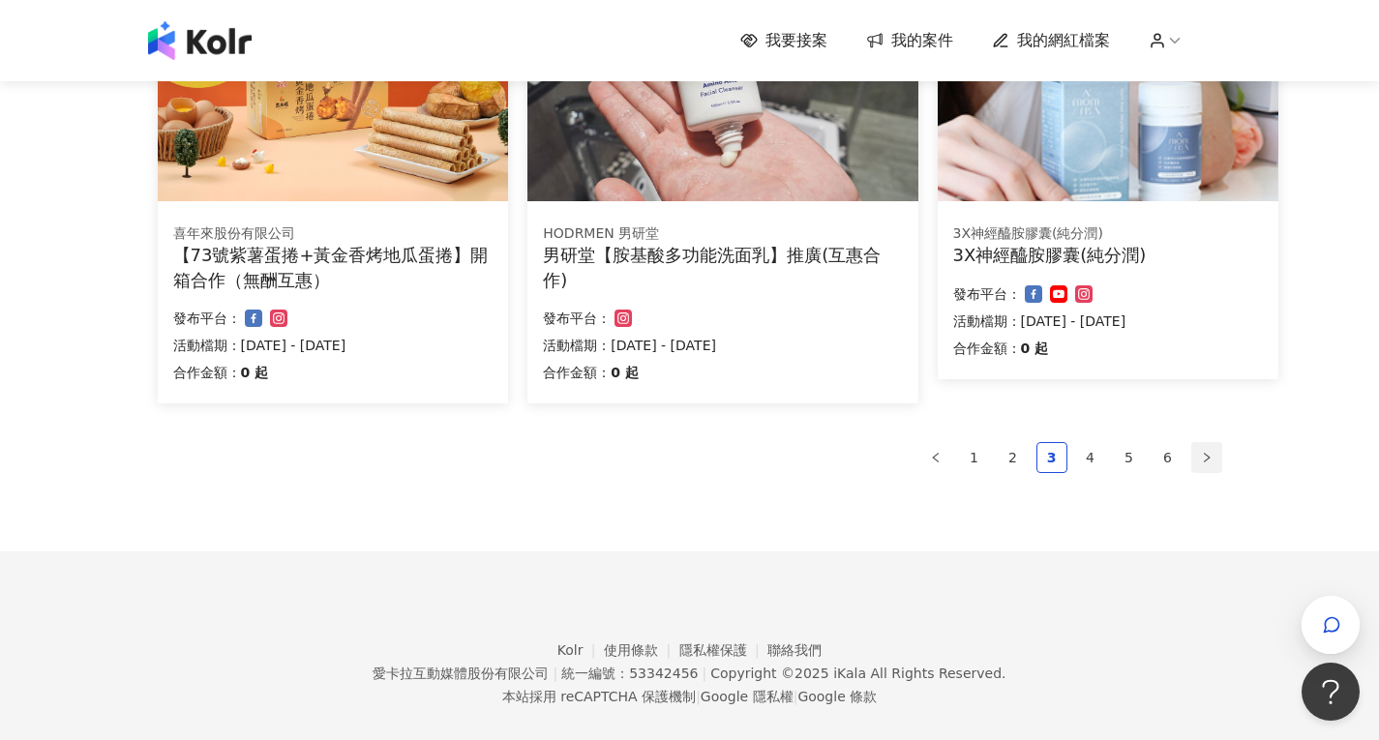
click at [1207, 456] on icon "right" at bounding box center [1207, 458] width 12 height 12
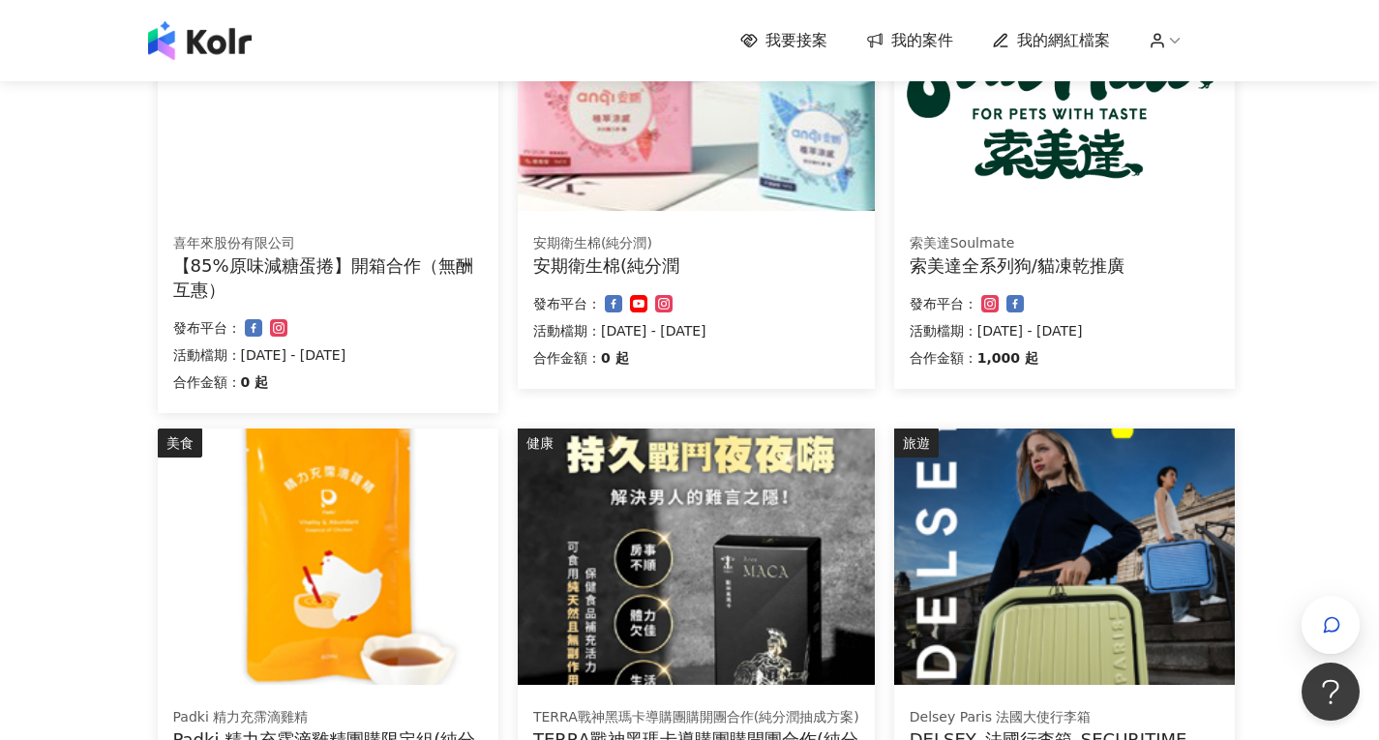
scroll to position [1324, 0]
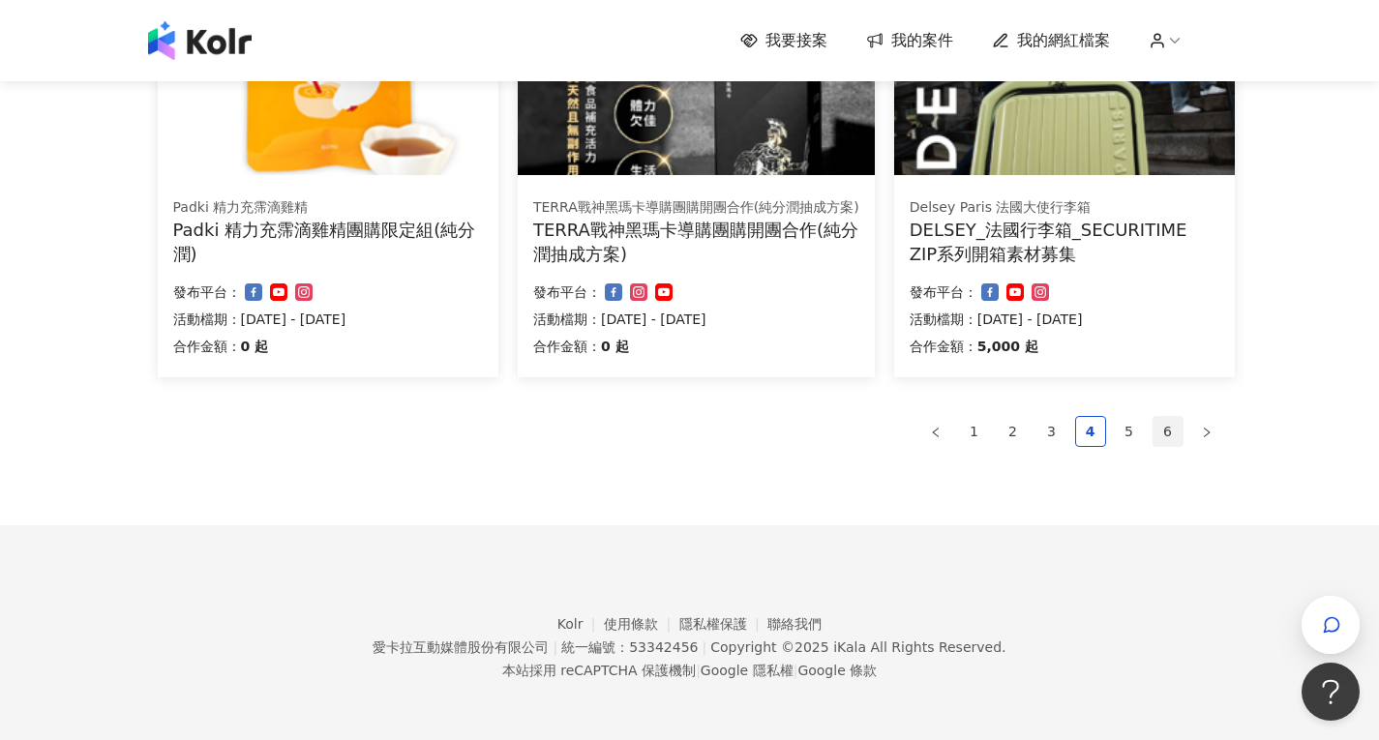
click at [1160, 429] on link "6" at bounding box center [1167, 431] width 29 height 29
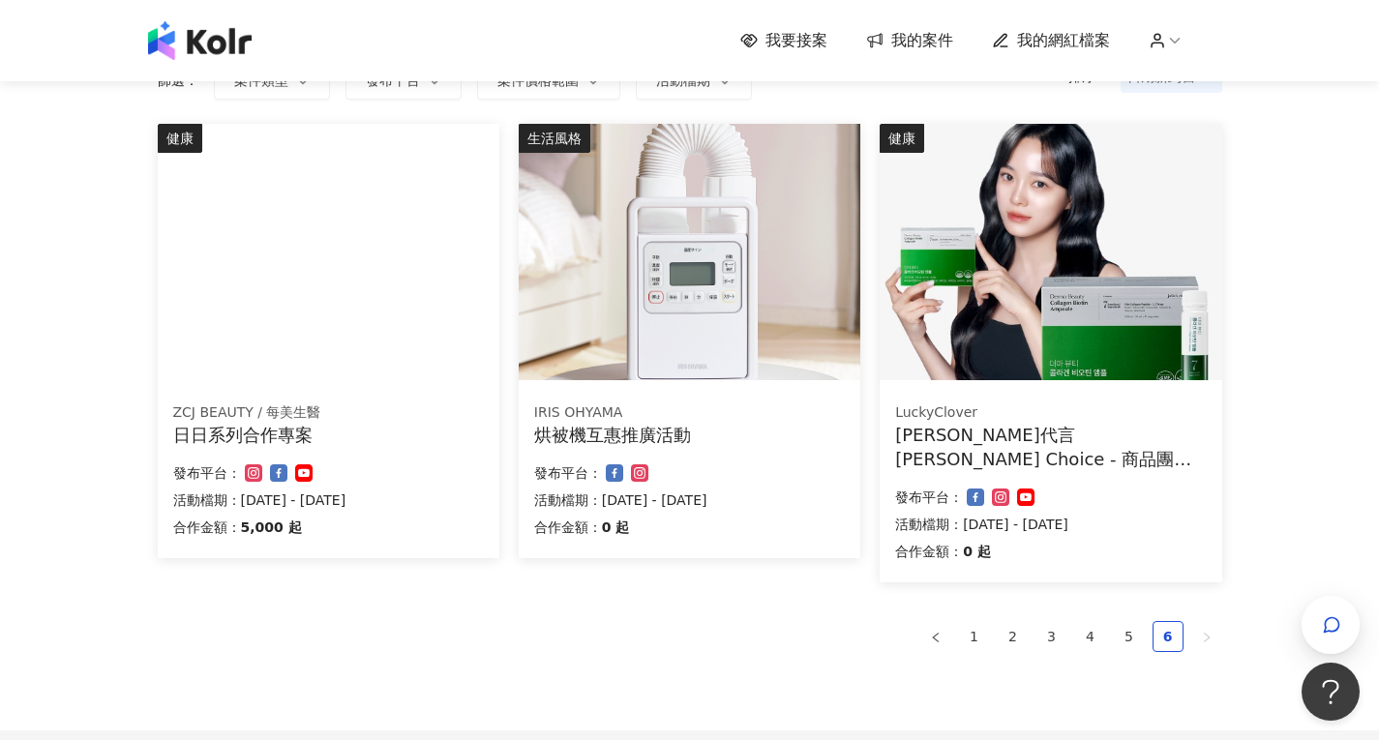
scroll to position [376, 0]
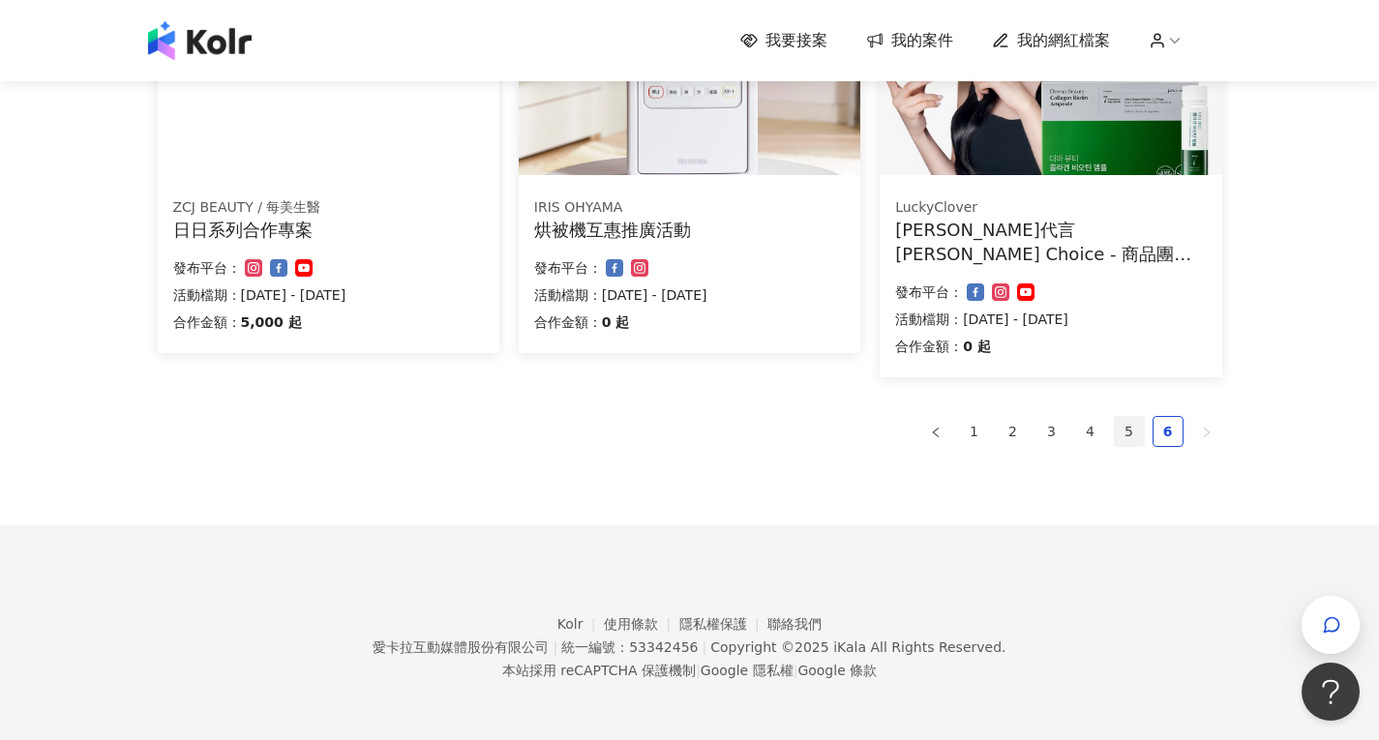
click at [1129, 422] on link "5" at bounding box center [1129, 431] width 29 height 29
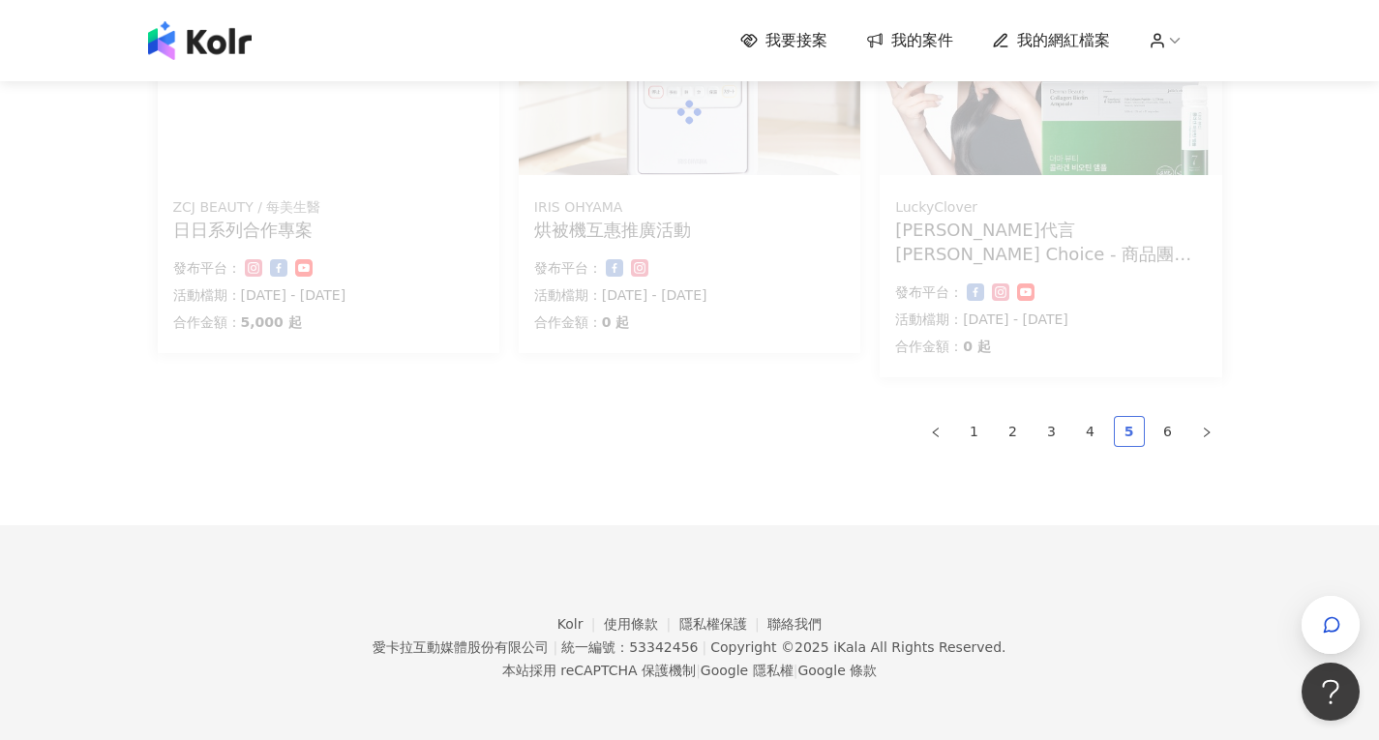
click at [1129, 423] on link "5" at bounding box center [1129, 431] width 29 height 29
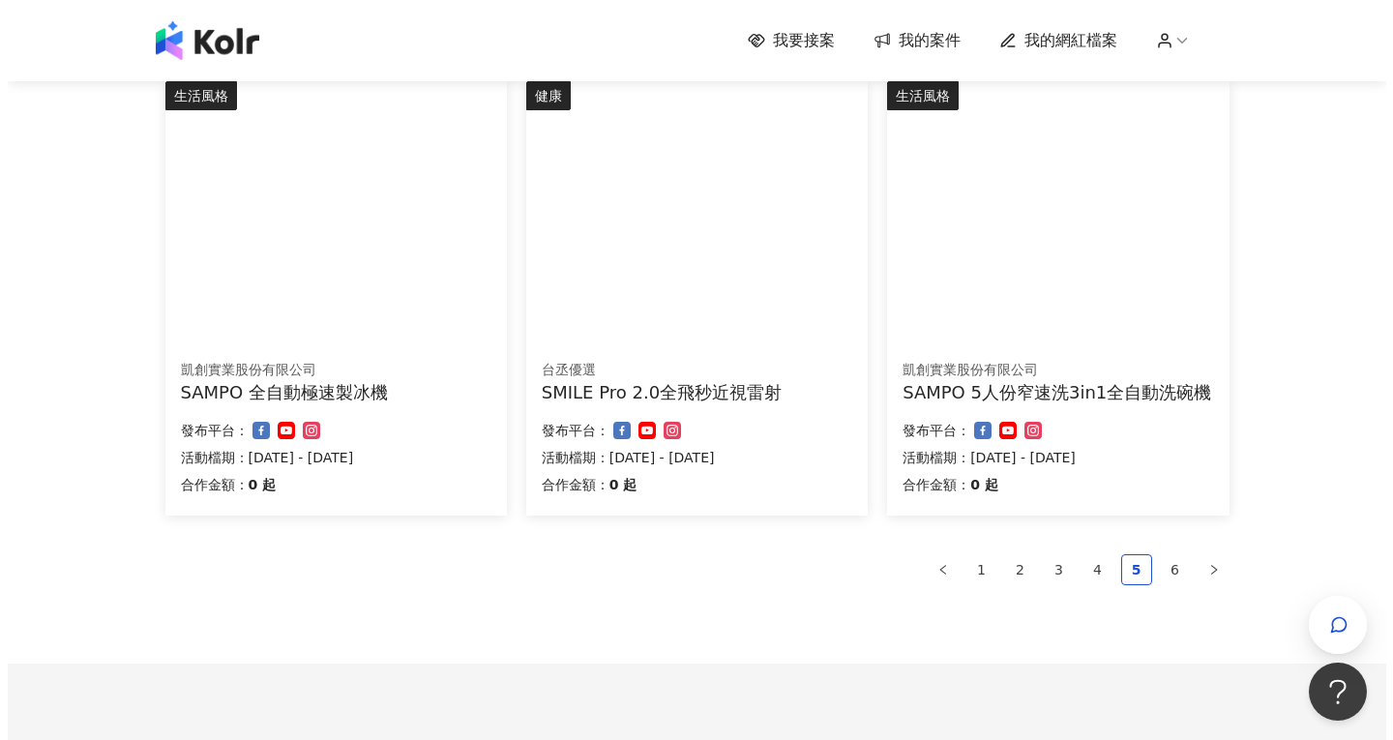
scroll to position [1161, 0]
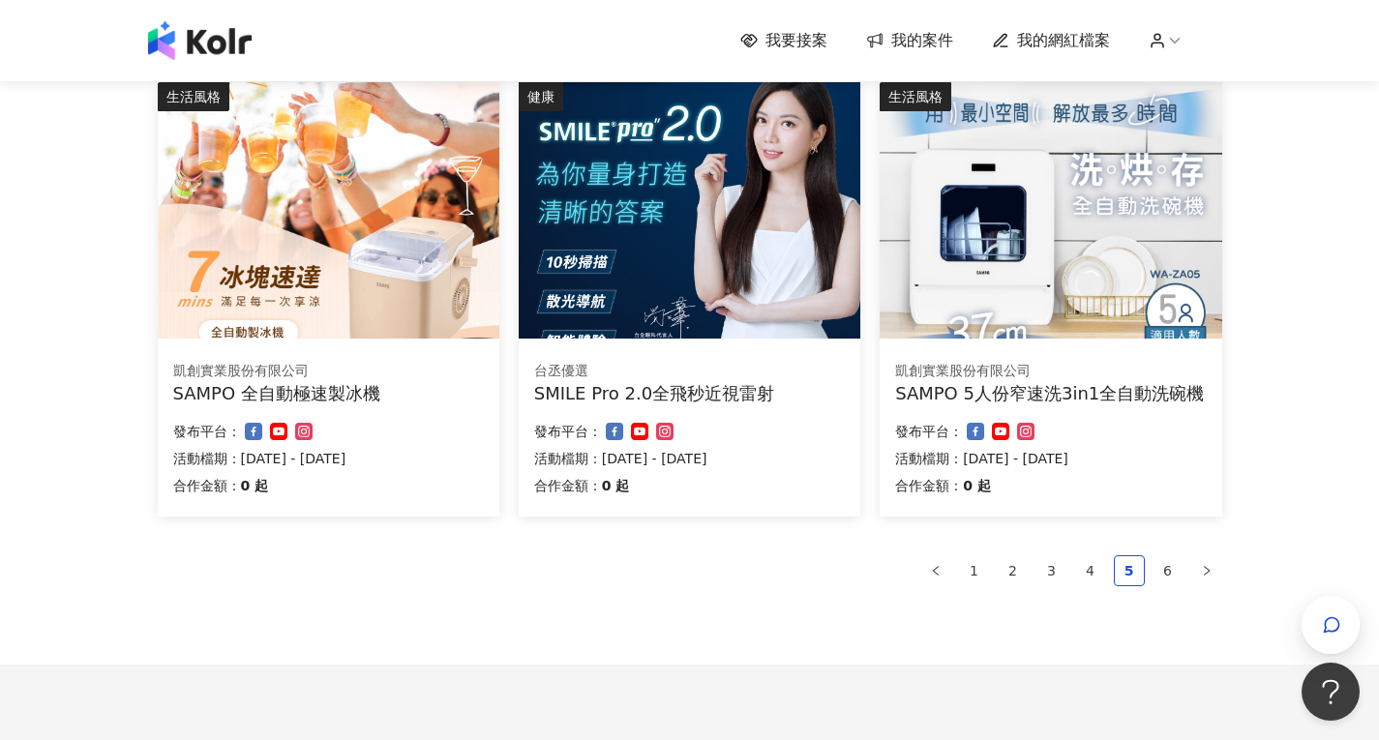
click at [403, 257] on img at bounding box center [329, 210] width 342 height 256
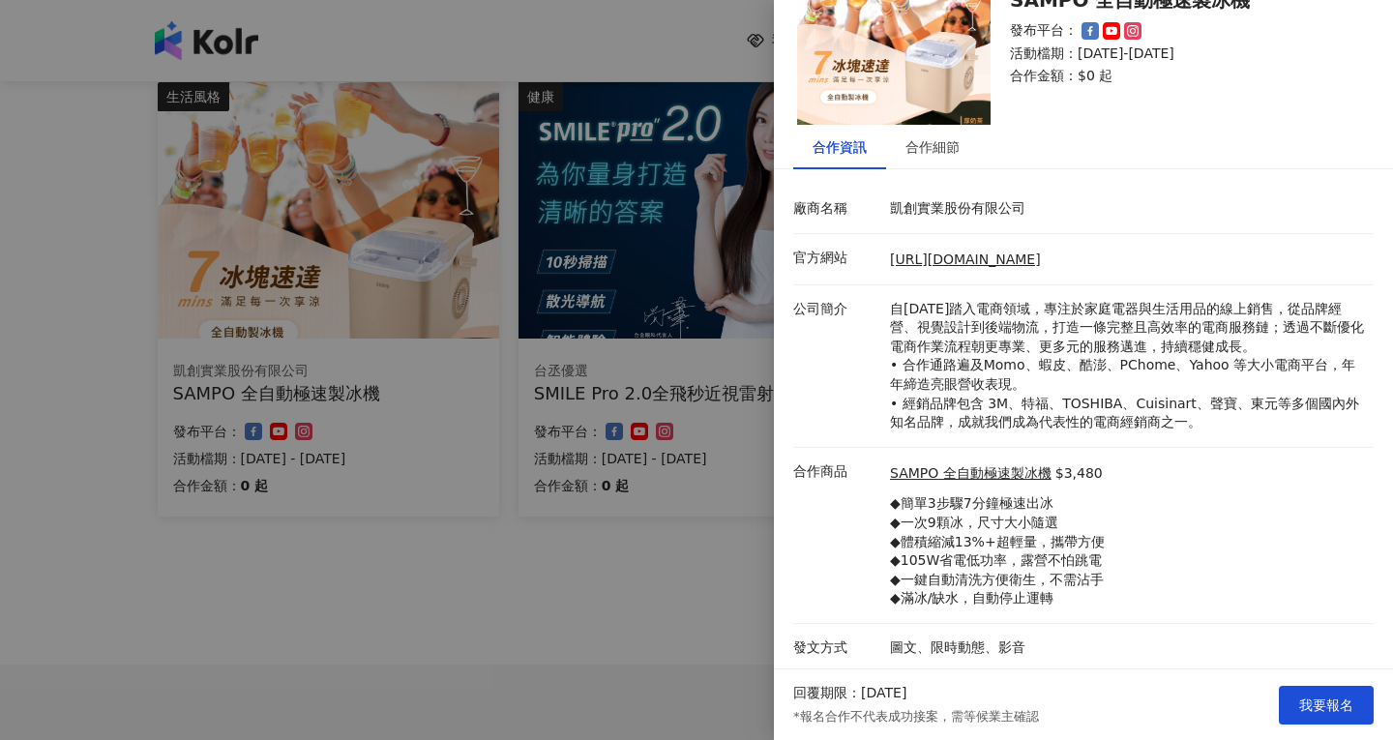
scroll to position [94, 0]
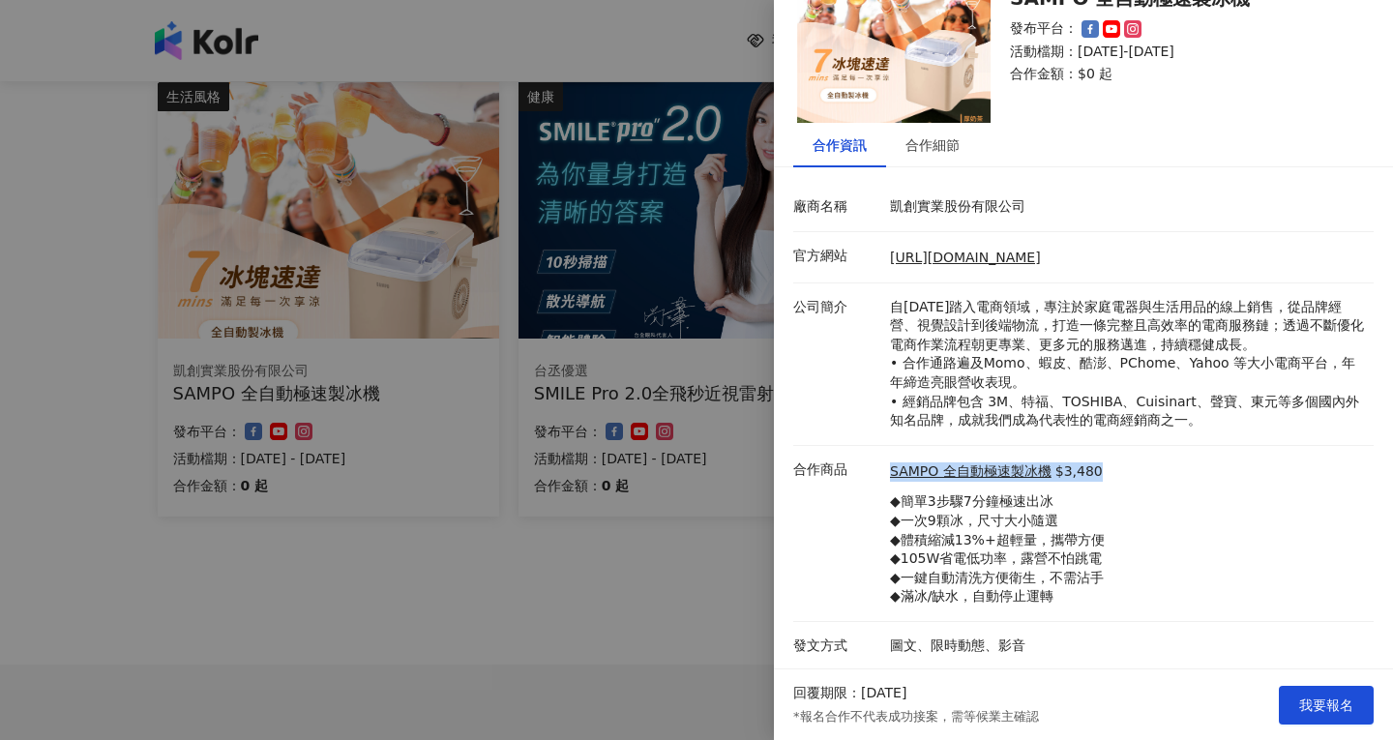
drag, startPoint x: 1087, startPoint y: 466, endPoint x: 883, endPoint y: 465, distance: 204.1
click at [885, 465] on div "SAMPO 全自動極速製冰機 $3,480 ◆簡單3步驟7分鐘極速出冰 ◆一次9顆冰，尺寸大小隨選 ◆體積縮減13%+超輕量，攜帶方便 ◆105W省電低功率，…" at bounding box center [1127, 534] width 484 height 146
click at [1214, 521] on div "SAMPO 全自動極速製冰機 $3,480 ◆簡單3步驟7分鐘極速出冰 ◆一次9顆冰，尺寸大小隨選 ◆體積縮減13%+超輕量，攜帶方便 ◆105W省電低功率，…" at bounding box center [1127, 534] width 484 height 146
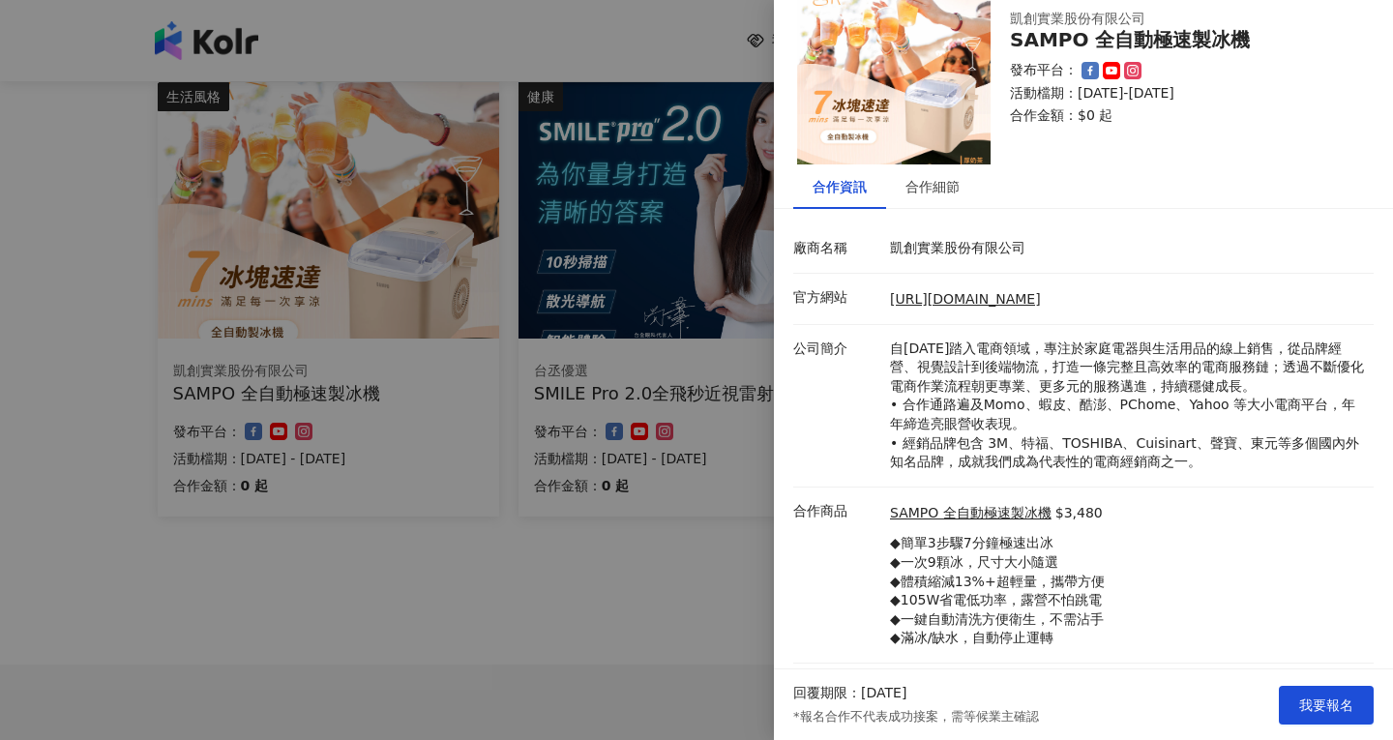
scroll to position [0, 0]
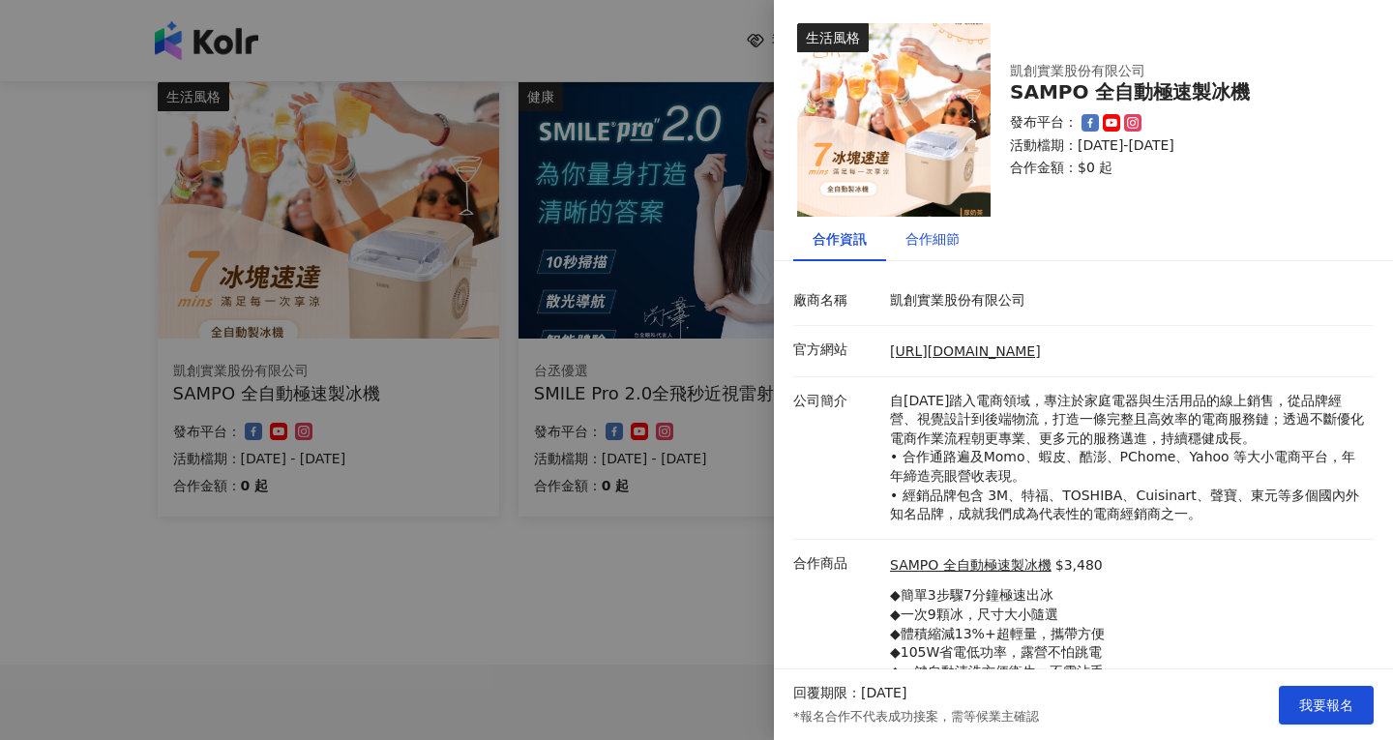
click at [914, 236] on div "合作細節" at bounding box center [933, 238] width 54 height 21
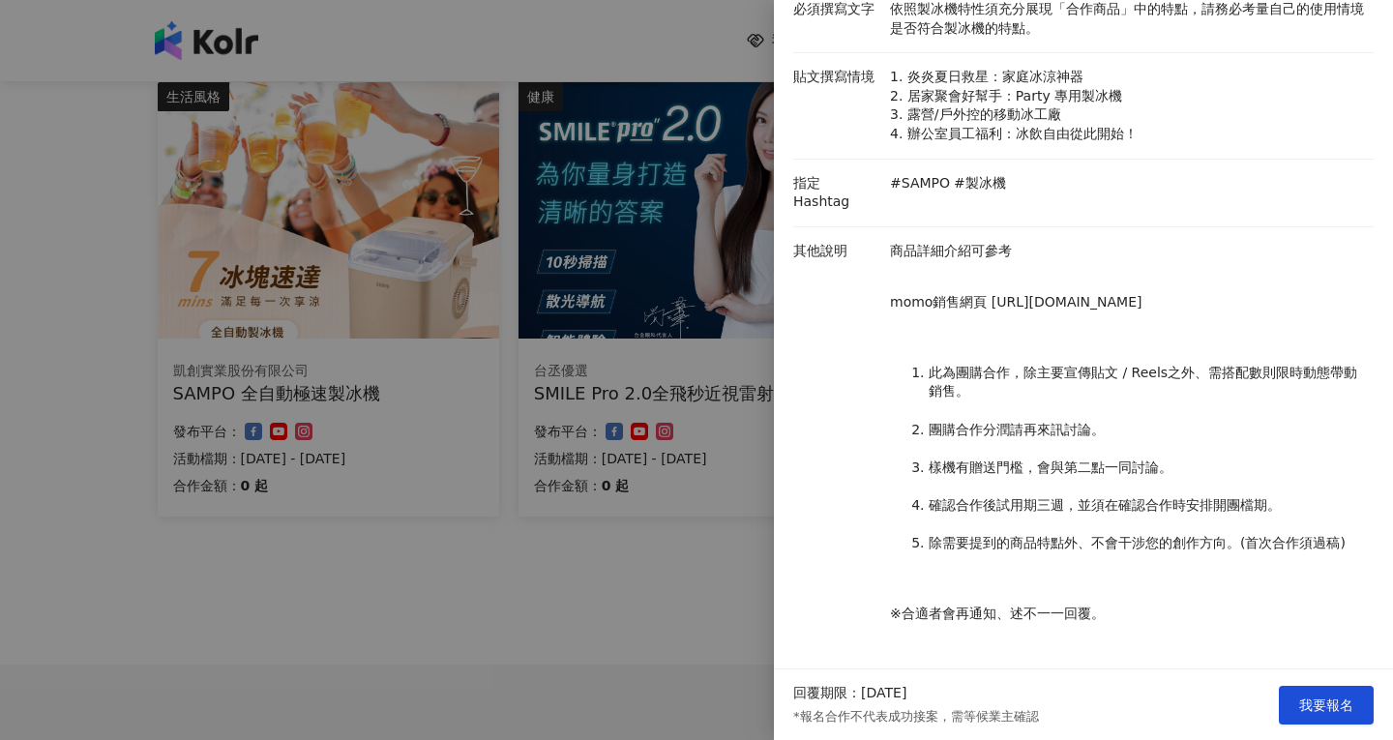
scroll to position [292, 0]
click at [668, 624] on div at bounding box center [696, 370] width 1393 height 740
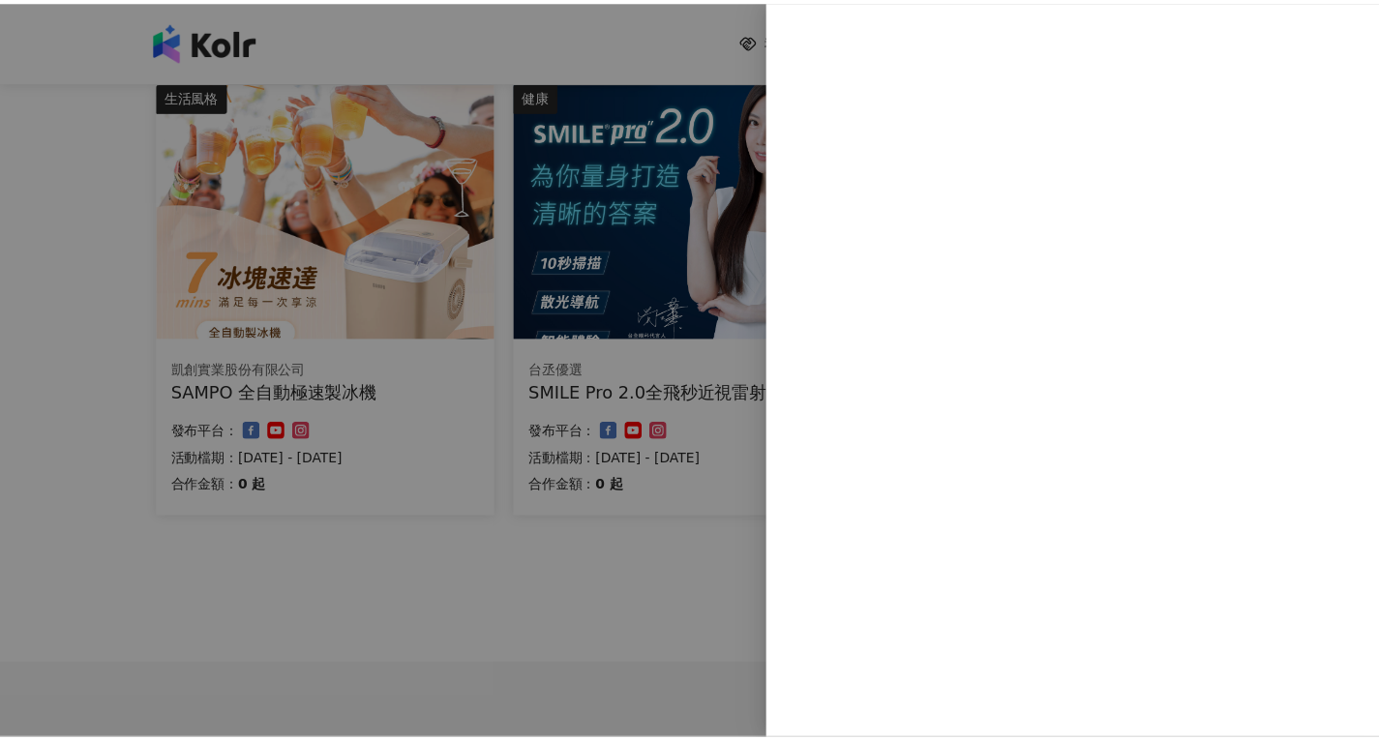
scroll to position [0, 0]
